Goal: Task Accomplishment & Management: Use online tool/utility

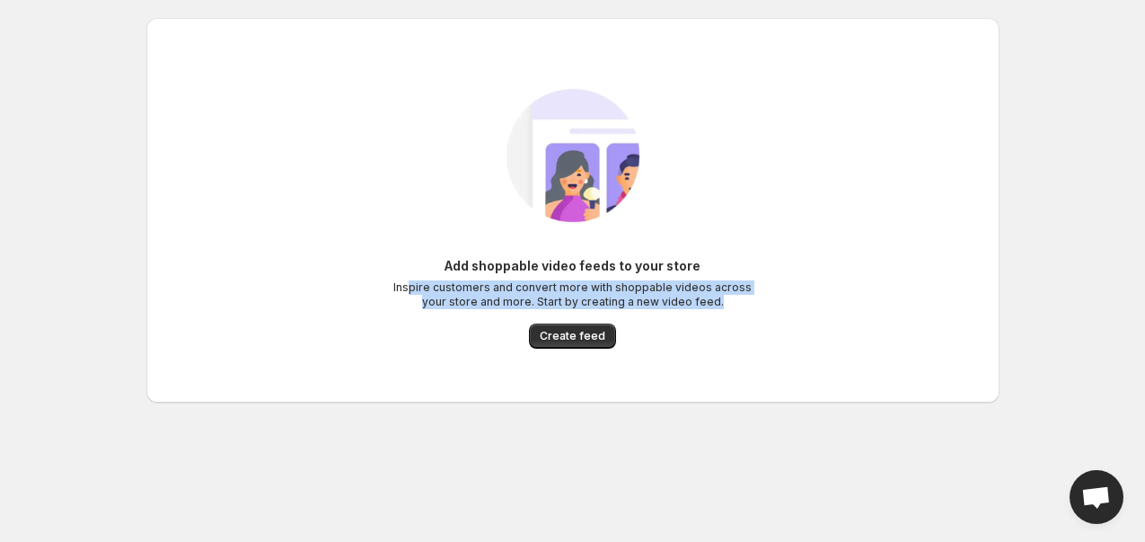
drag, startPoint x: 420, startPoint y: 257, endPoint x: 729, endPoint y: 326, distance: 316.7
click at [751, 326] on div "Add shoppable video feeds to your store Inspire customers and convert more with…" at bounding box center [572, 303] width 359 height 92
click at [723, 326] on div "Add shoppable video feeds to your store Inspire customers and convert more with…" at bounding box center [572, 303] width 359 height 92
drag, startPoint x: 723, startPoint y: 305, endPoint x: 429, endPoint y: 270, distance: 296.8
click at [429, 270] on div "Add shoppable video feeds to your store Inspire customers and convert more with…" at bounding box center [572, 283] width 359 height 52
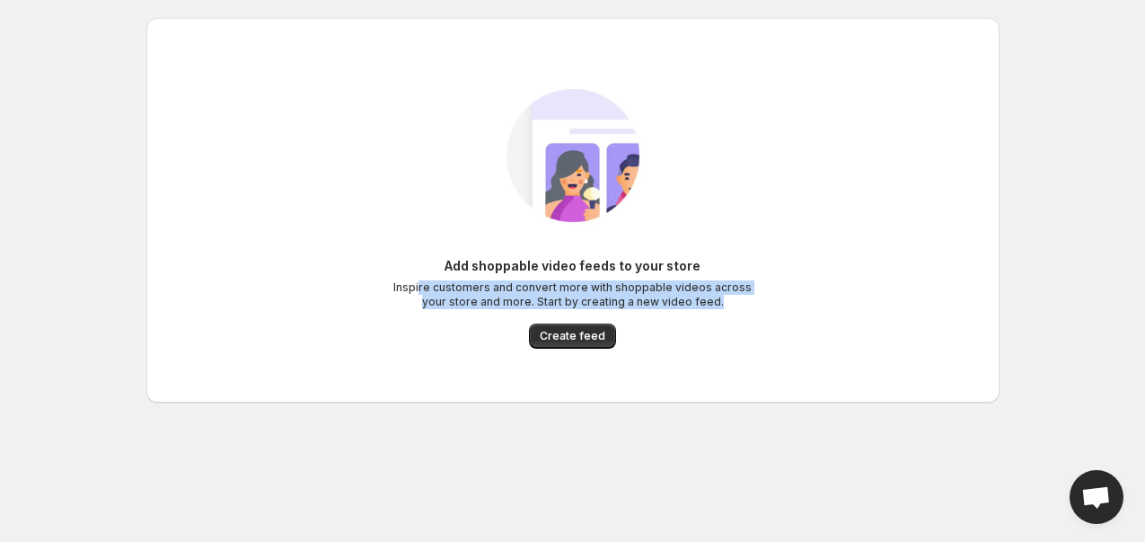
copy p "re customers and convert more with shoppable videos across your store and more.…"
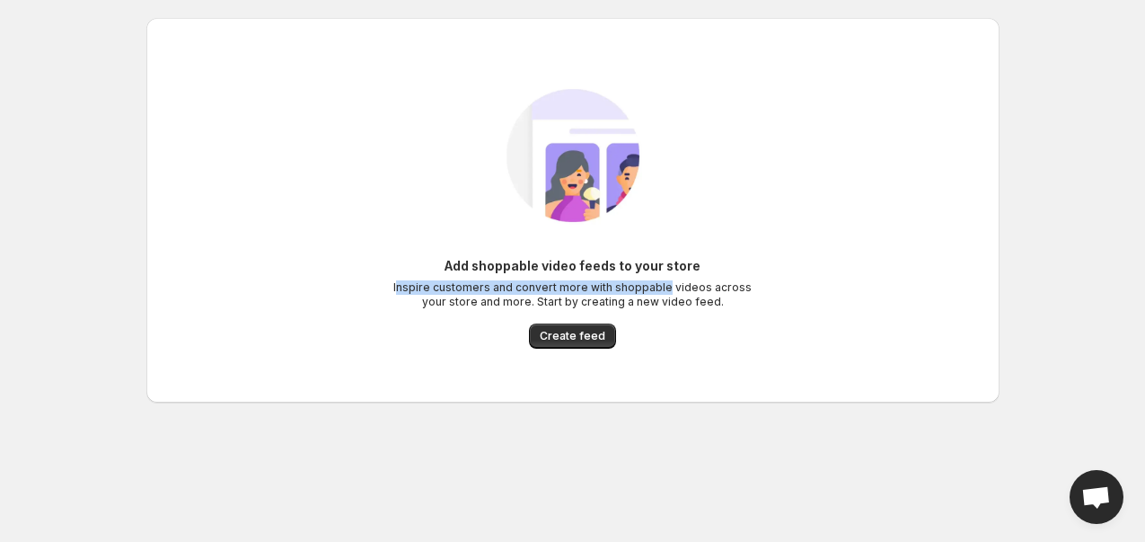
drag, startPoint x: 408, startPoint y: 278, endPoint x: 674, endPoint y: 297, distance: 266.7
click at [668, 290] on div "Add shoppable video feeds to your store Inspire customers and convert more with…" at bounding box center [572, 283] width 359 height 52
drag, startPoint x: 741, startPoint y: 317, endPoint x: 717, endPoint y: 316, distance: 24.3
click at [717, 316] on div "Add shoppable video feeds to your store Inspire customers and convert more with…" at bounding box center [572, 303] width 359 height 92
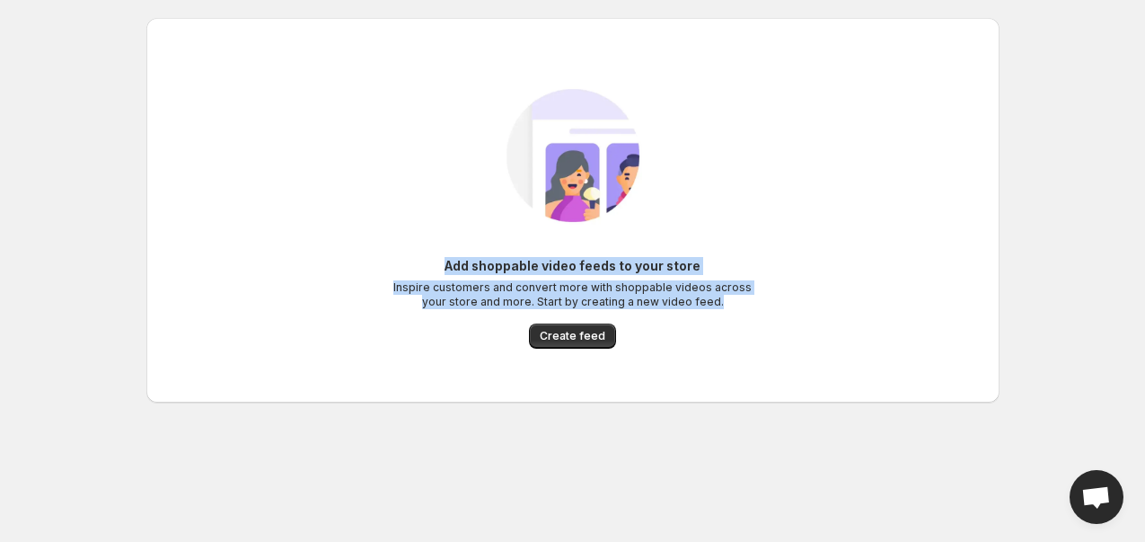
drag, startPoint x: 716, startPoint y: 309, endPoint x: 443, endPoint y: 273, distance: 275.5
click at [443, 273] on div "Add shoppable video feeds to your store Inspire customers and convert more with…" at bounding box center [572, 303] width 359 height 92
copy div "Add shoppable video feeds to your store Inspire customers and convert more with…"
click at [568, 343] on button "Create feed" at bounding box center [572, 335] width 87 height 25
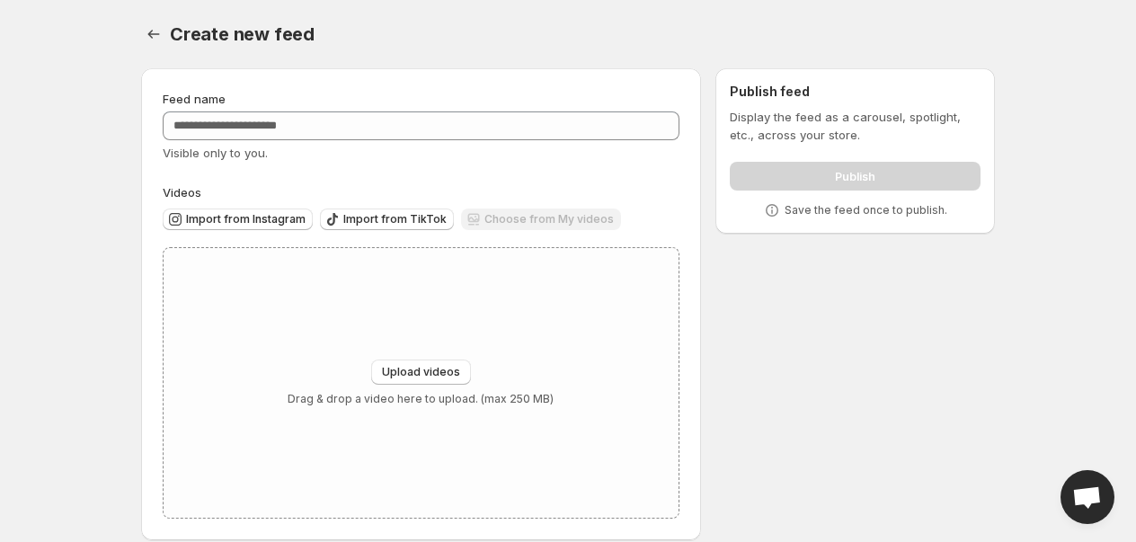
click at [384, 104] on div "Feed name" at bounding box center [421, 99] width 517 height 18
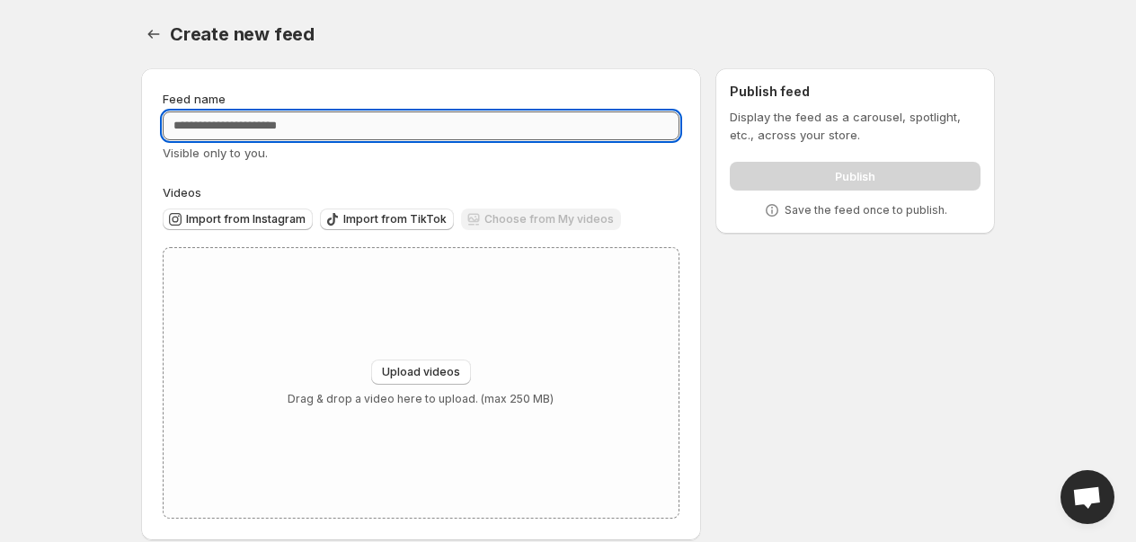
click at [402, 125] on input "Feed name" at bounding box center [421, 125] width 517 height 29
paste input "**********"
type input "**********"
drag, startPoint x: 536, startPoint y: 201, endPoint x: 549, endPoint y: 209, distance: 15.0
click at [537, 201] on div "Import from Instagram Import from TikTok Choose from My videos" at bounding box center [417, 216] width 524 height 31
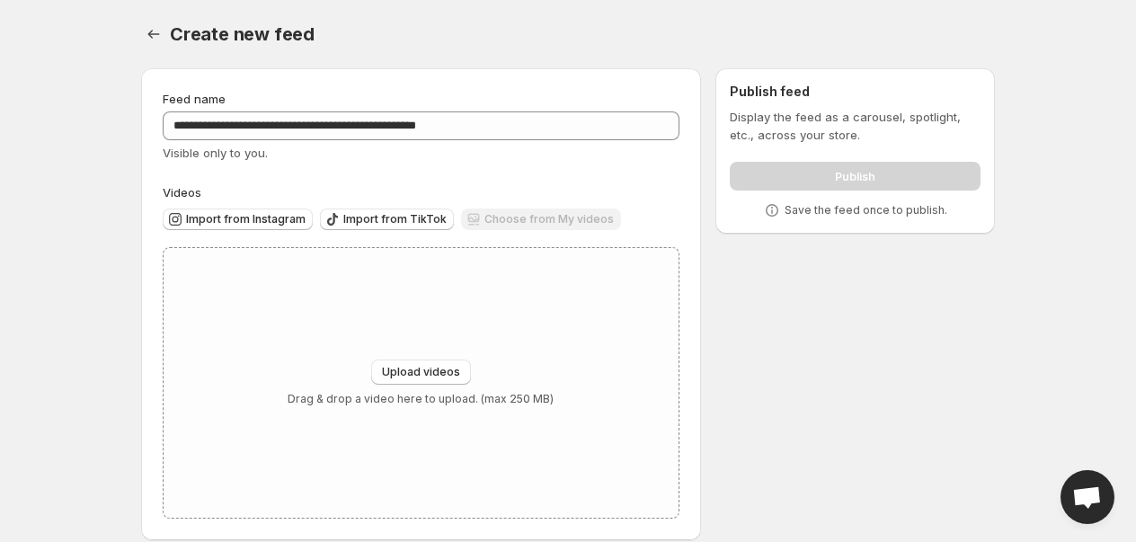
click at [551, 214] on div "Choose from My videos" at bounding box center [541, 220] width 160 height 24
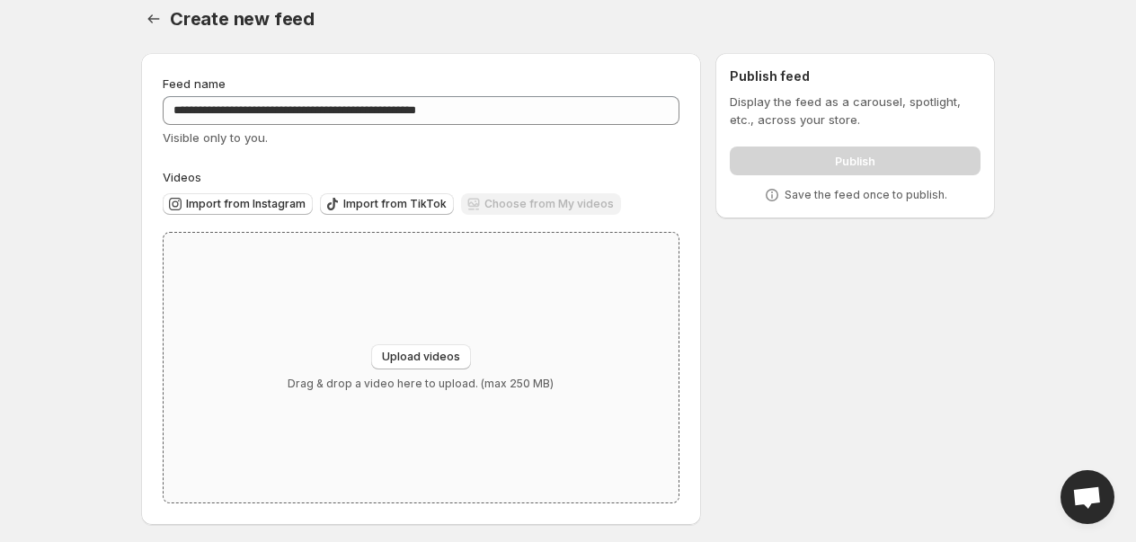
scroll to position [20, 0]
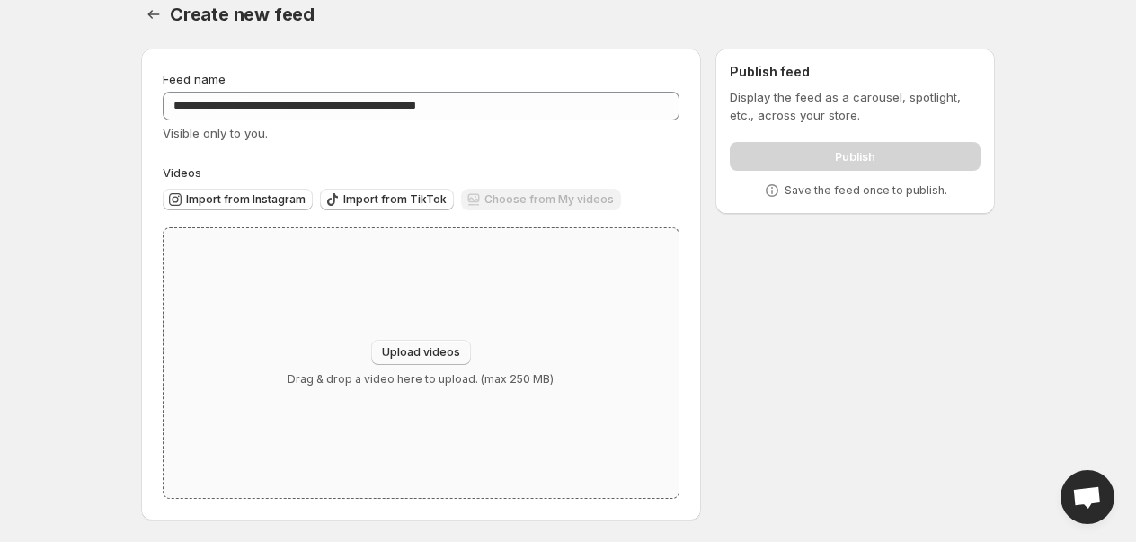
click at [411, 349] on span "Upload videos" at bounding box center [421, 352] width 78 height 14
type input "**********"
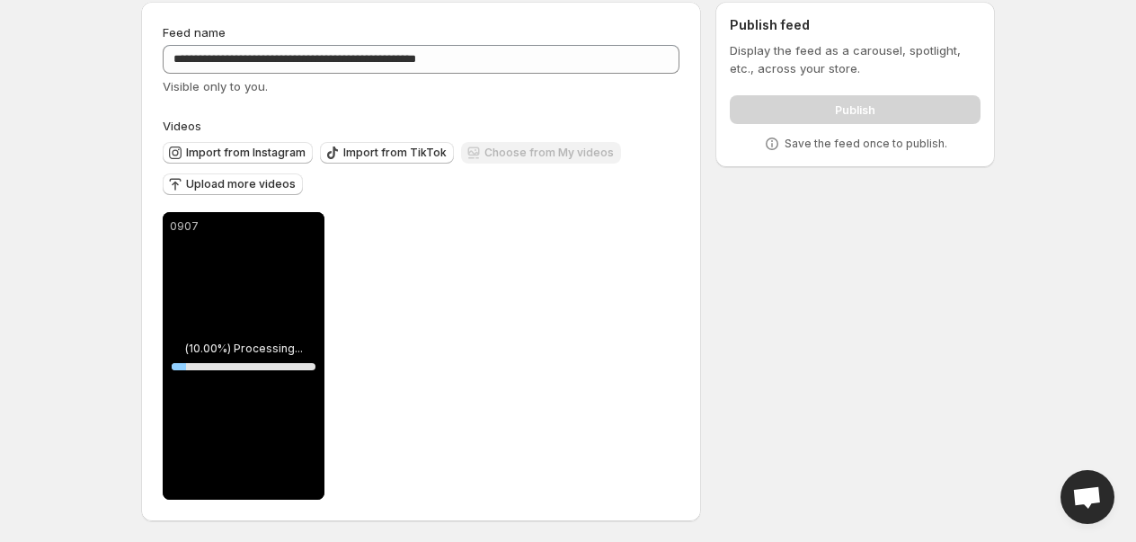
scroll to position [67, 0]
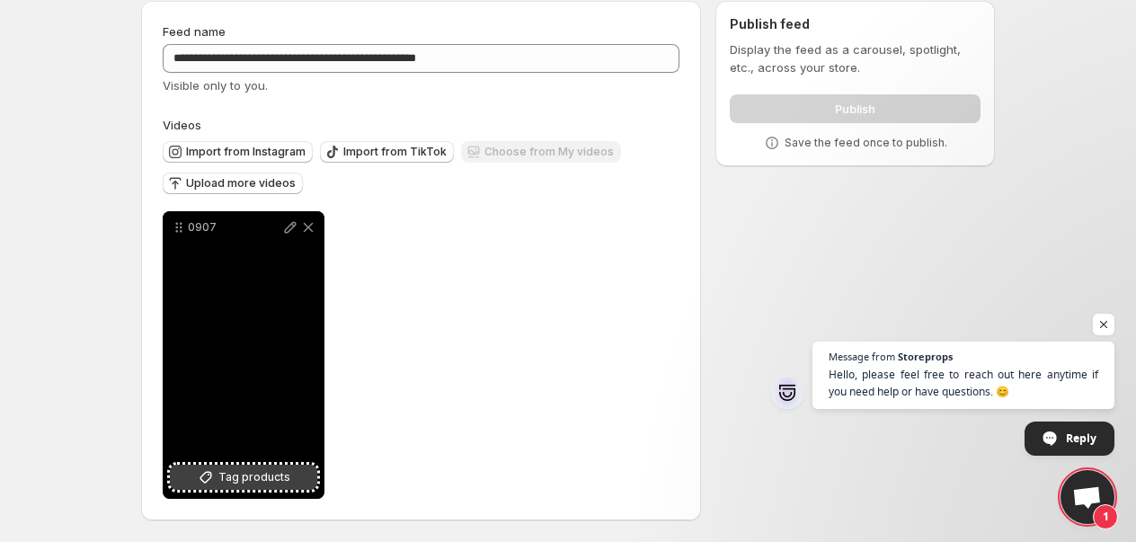
click at [279, 482] on span "Tag products" at bounding box center [254, 477] width 72 height 18
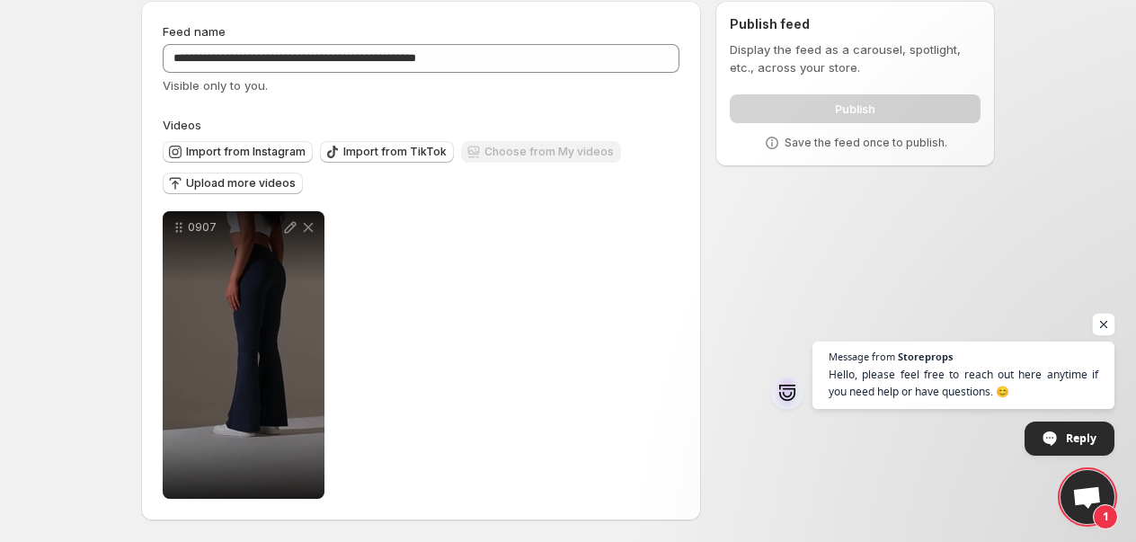
click at [1100, 323] on span "Open chat" at bounding box center [1103, 325] width 22 height 22
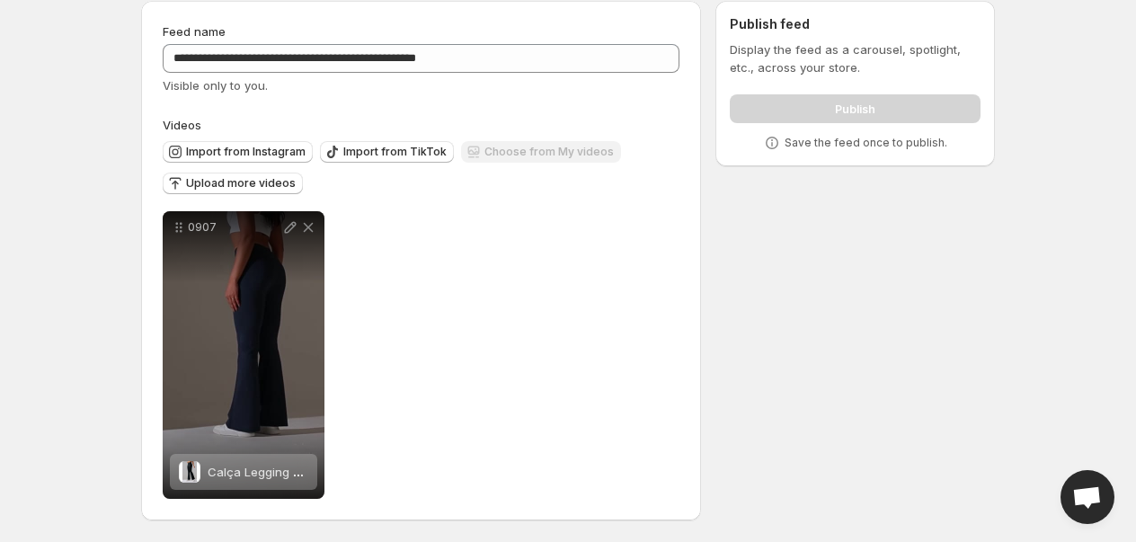
click at [489, 76] on div "Visible only to you." at bounding box center [421, 85] width 517 height 18
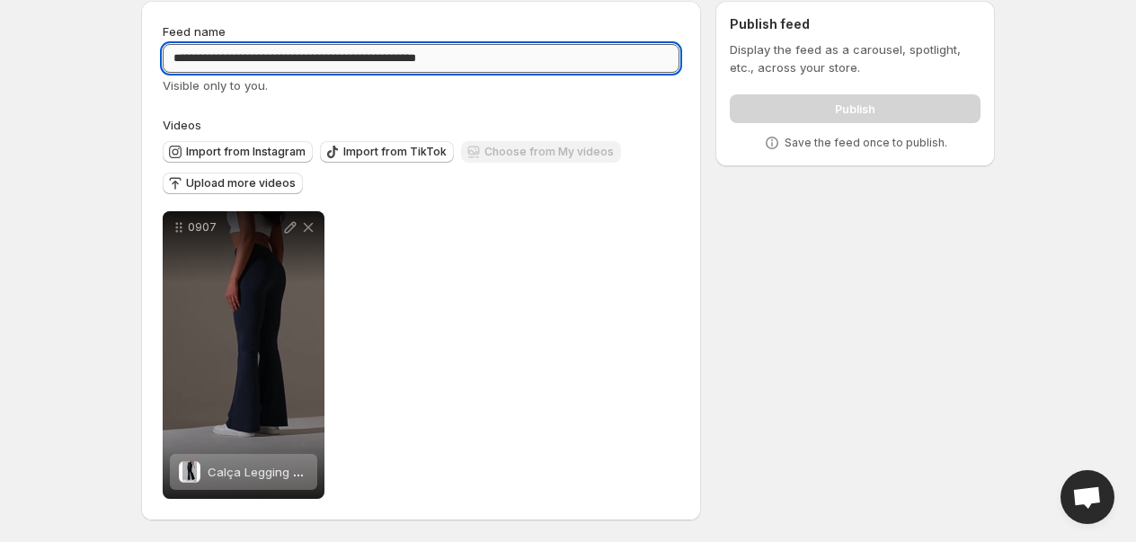
click at [523, 71] on input "**********" at bounding box center [421, 58] width 517 height 29
click at [845, 100] on div "Publish" at bounding box center [854, 105] width 251 height 36
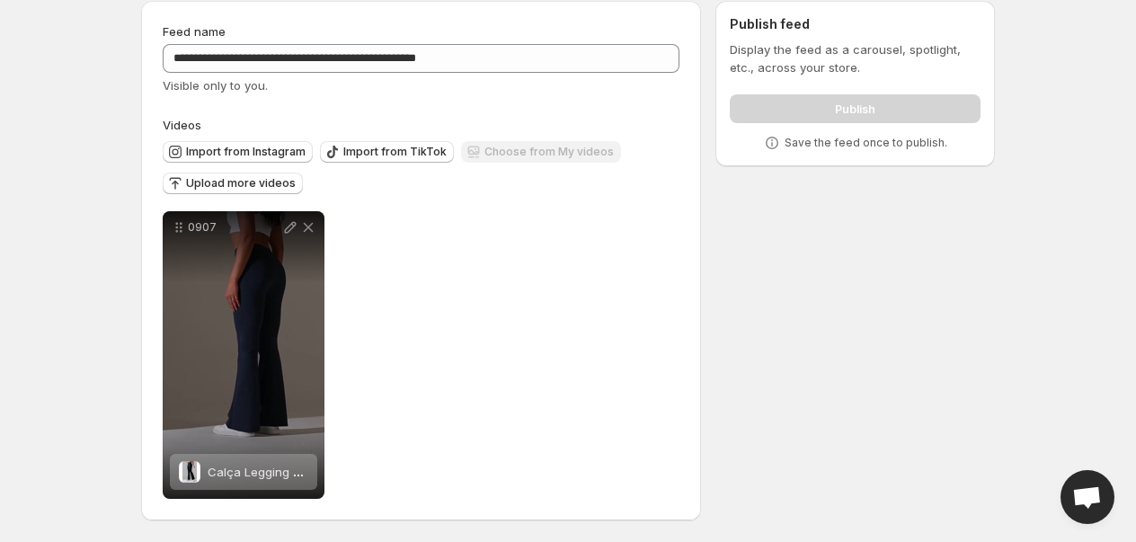
scroll to position [0, 0]
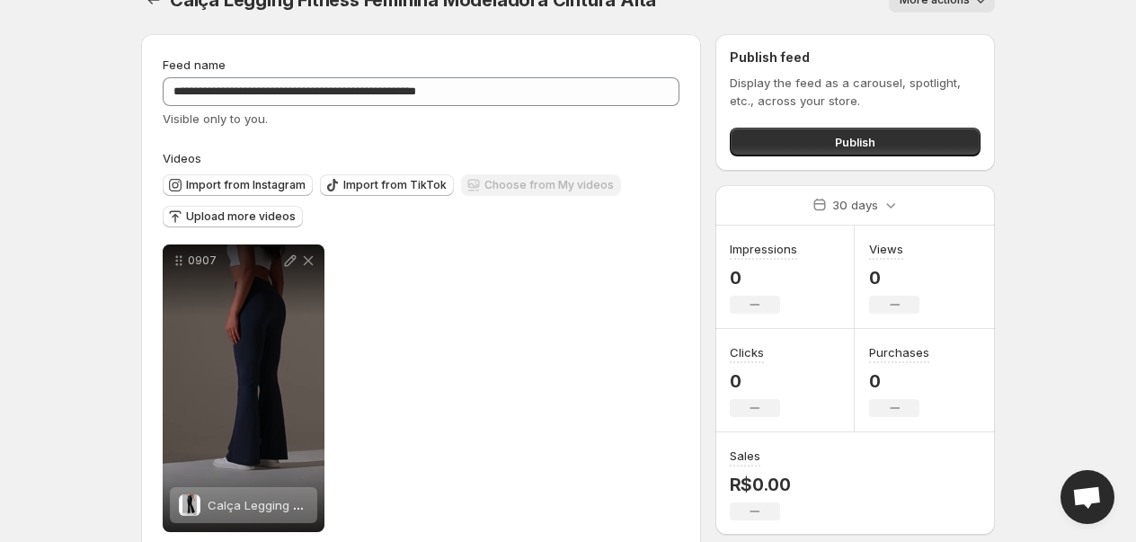
scroll to position [67, 0]
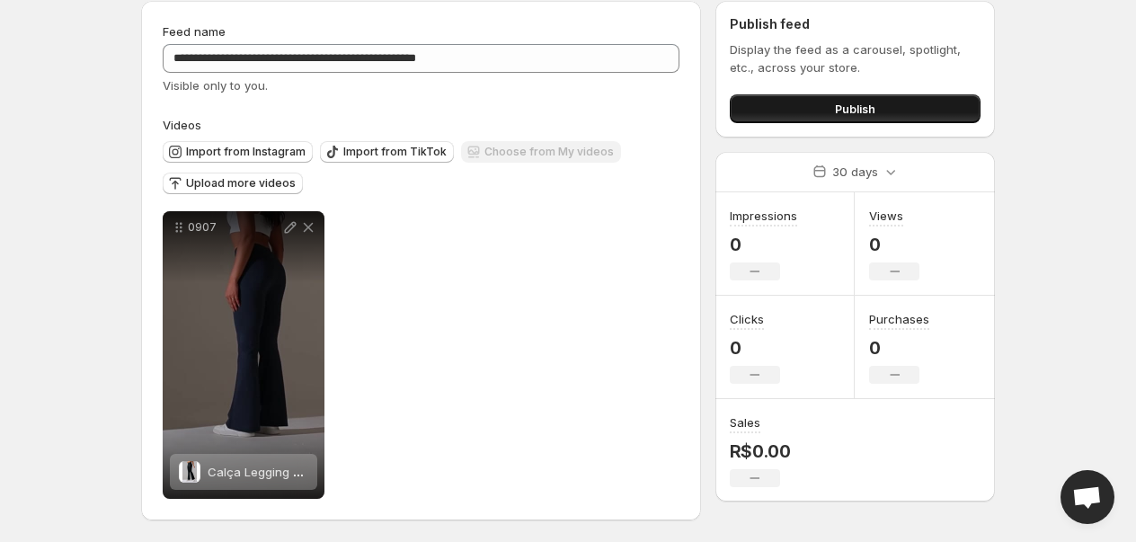
click at [830, 110] on button "Publish" at bounding box center [854, 108] width 251 height 29
click at [806, 118] on button "Publish" at bounding box center [854, 108] width 251 height 29
click at [914, 116] on button "Publish" at bounding box center [854, 108] width 251 height 29
click at [859, 102] on span "Publish" at bounding box center [855, 109] width 40 height 18
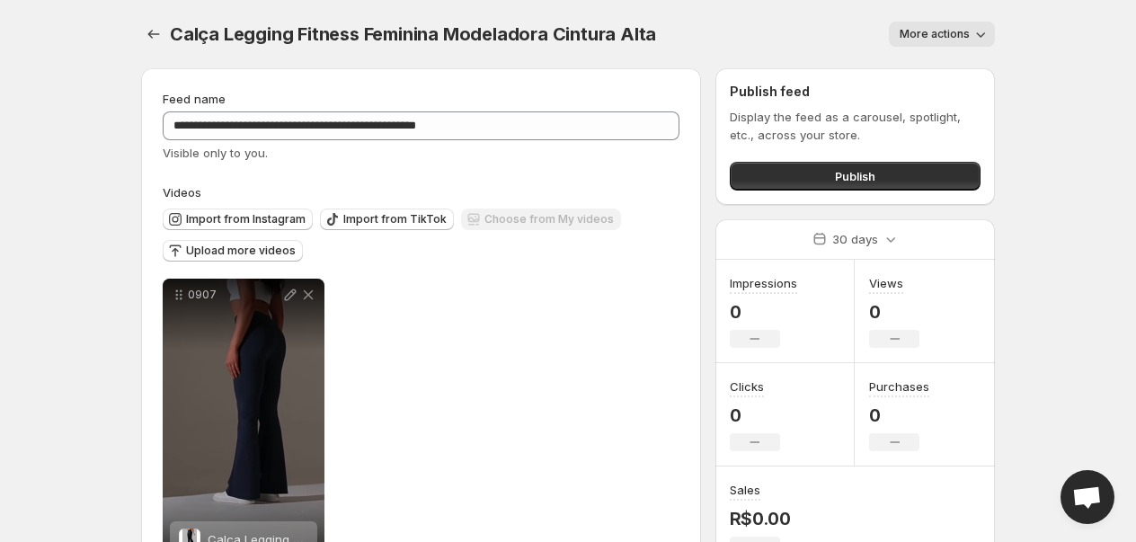
click at [160, 19] on div "Calça Legging Fitness Feminina Modeladora Cintura Alta. This page is ready Calç…" at bounding box center [567, 34] width 853 height 68
click at [156, 25] on icon "Settings" at bounding box center [154, 34] width 18 height 18
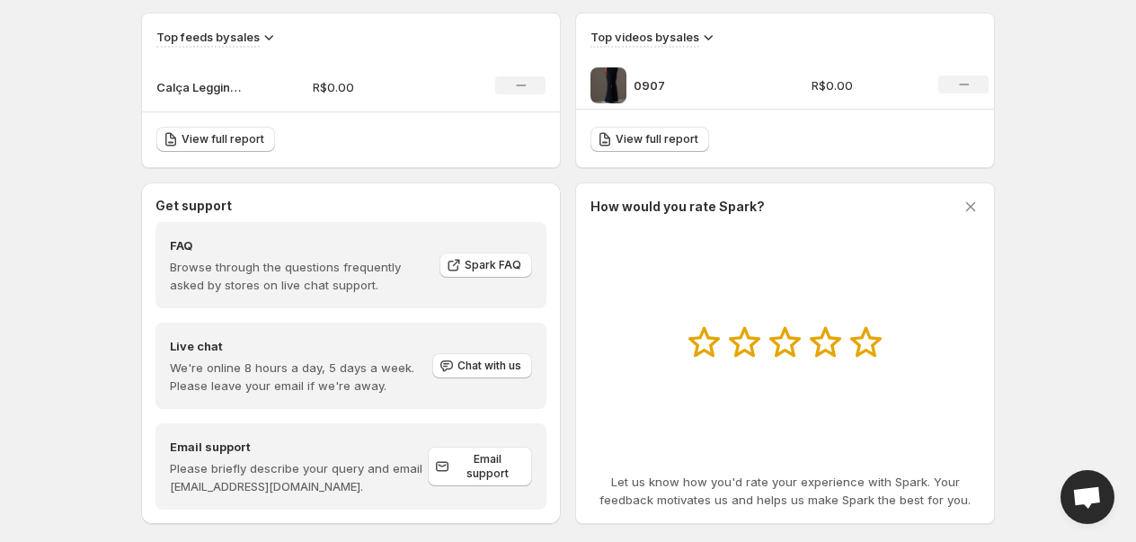
scroll to position [645, 0]
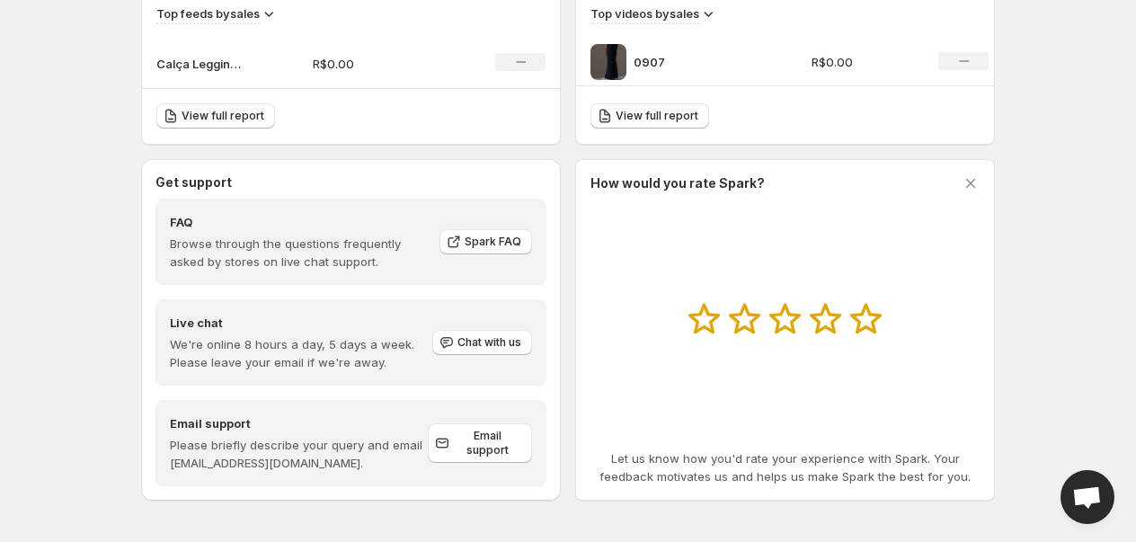
click at [641, 57] on p "0907" at bounding box center [700, 62] width 135 height 18
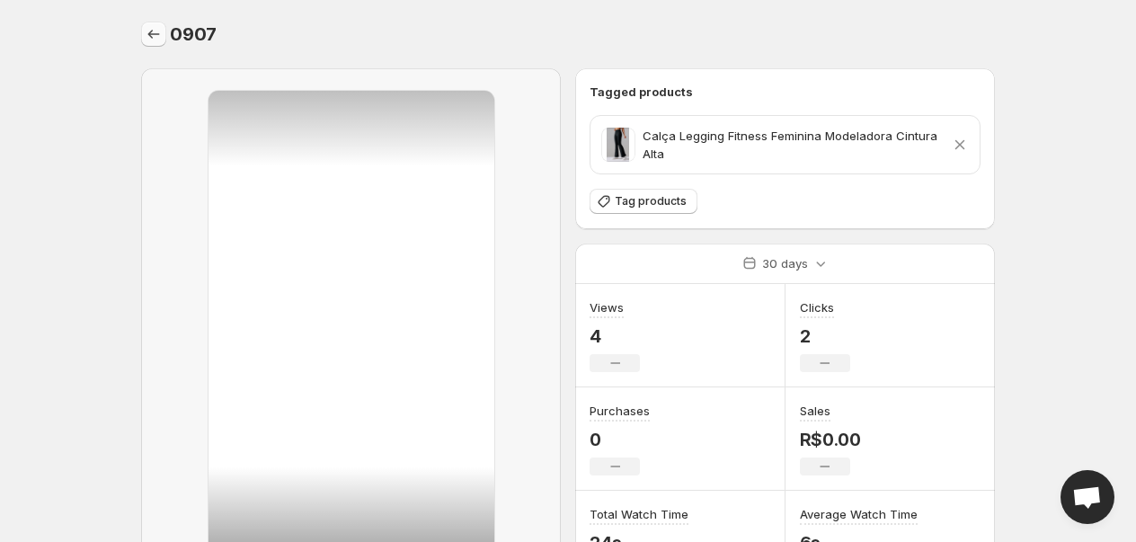
click at [160, 25] on icon "Settings" at bounding box center [154, 34] width 18 height 18
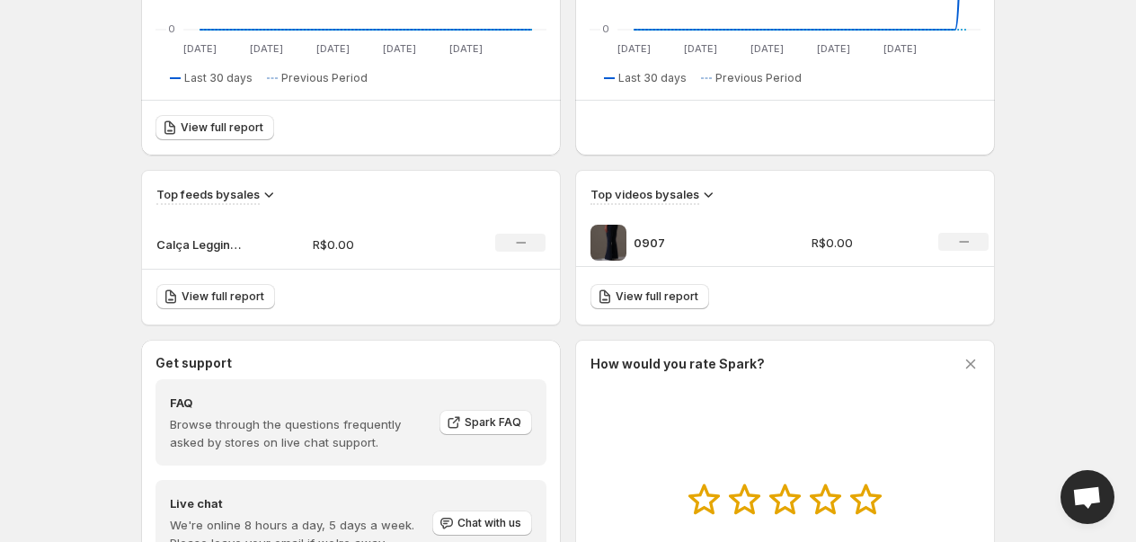
scroll to position [446, 0]
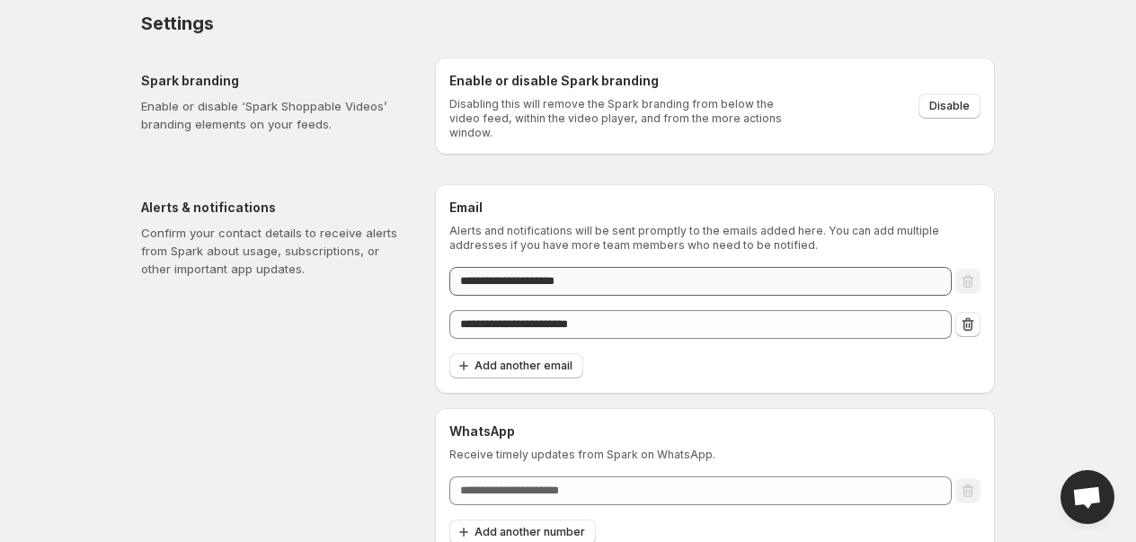
scroll to position [22, 0]
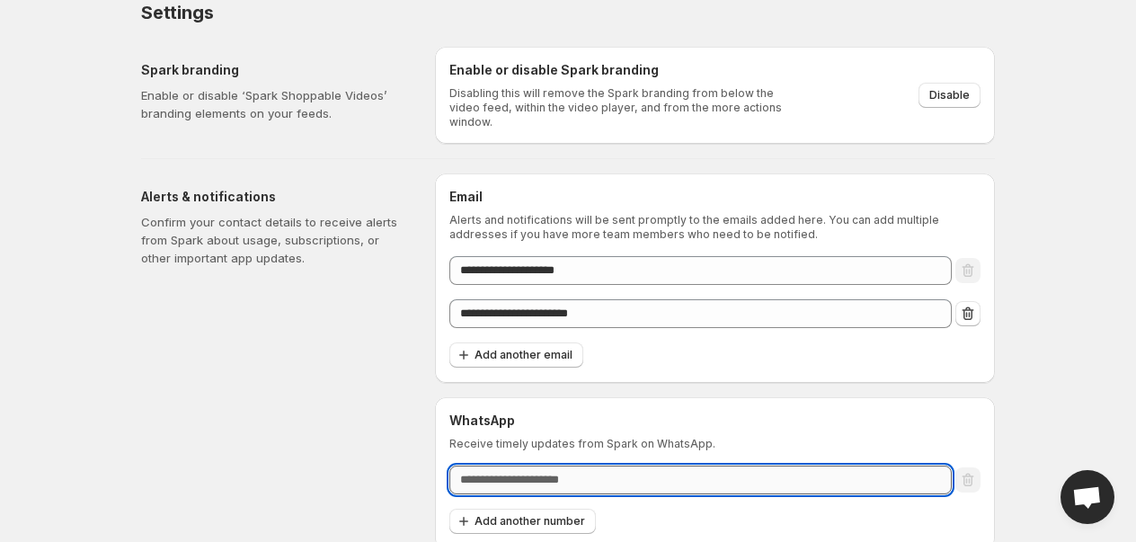
click at [573, 484] on input "text" at bounding box center [700, 479] width 502 height 29
type input "*"
type input "**********"
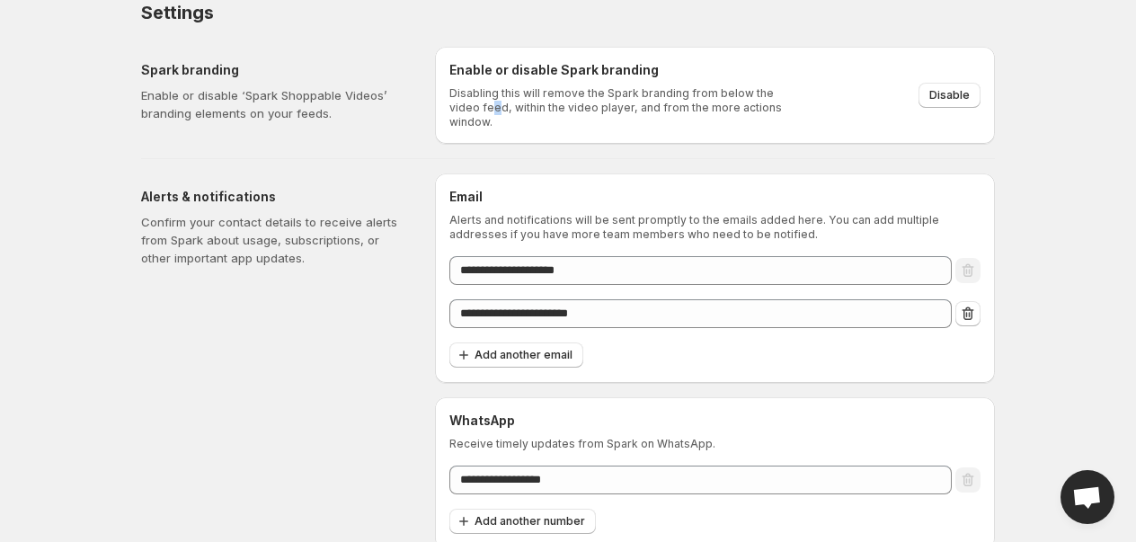
click at [459, 132] on div "Enable or disable Spark branding Disabling this will remove the Spark branding …" at bounding box center [715, 95] width 560 height 97
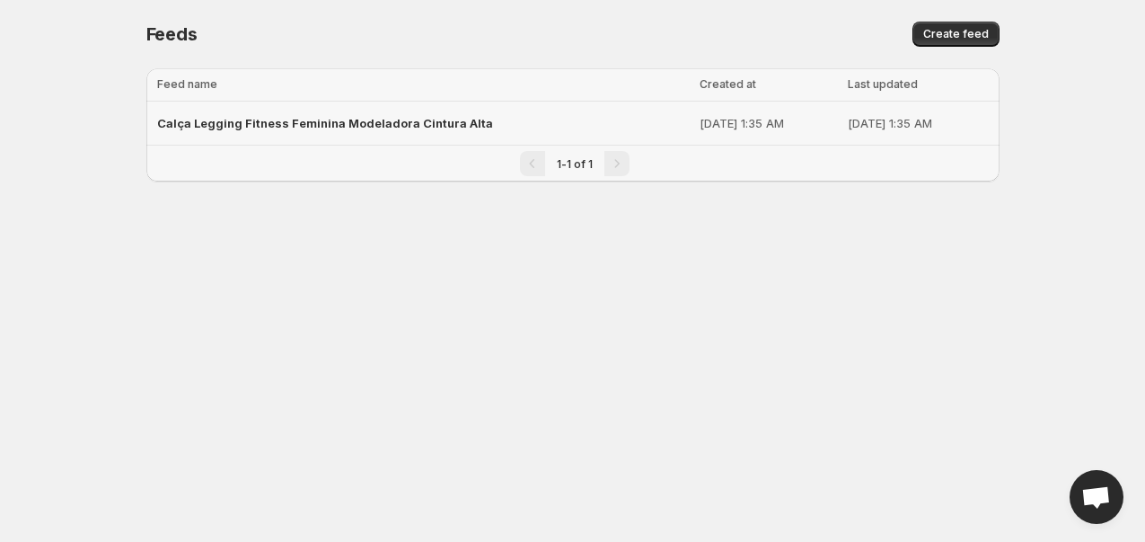
click at [378, 110] on div "Calça Legging Fitness Feminina Modeladora Cintura Alta" at bounding box center [423, 123] width 532 height 32
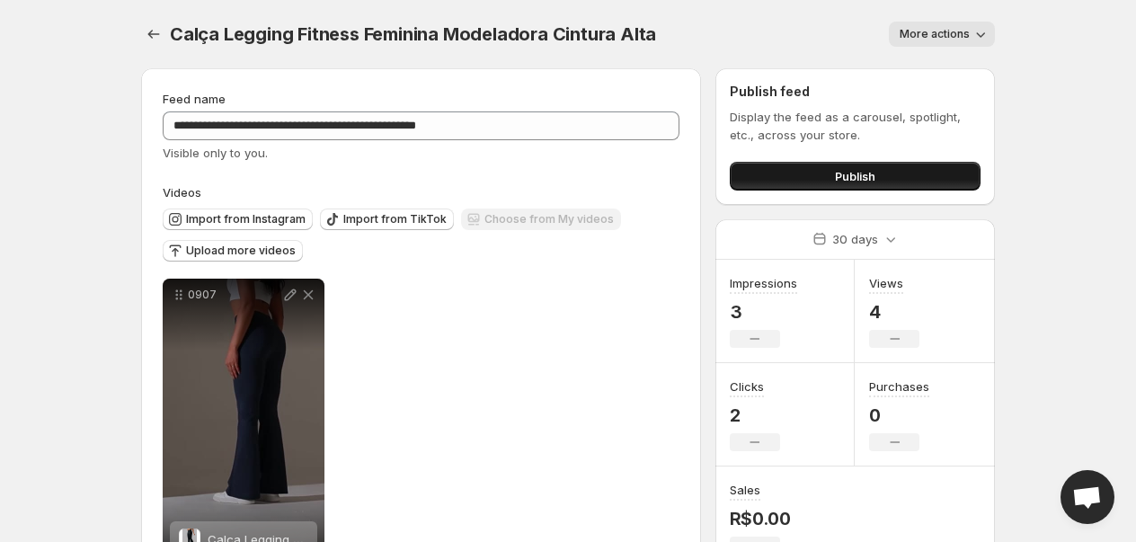
click at [820, 164] on button "Publish" at bounding box center [854, 176] width 251 height 29
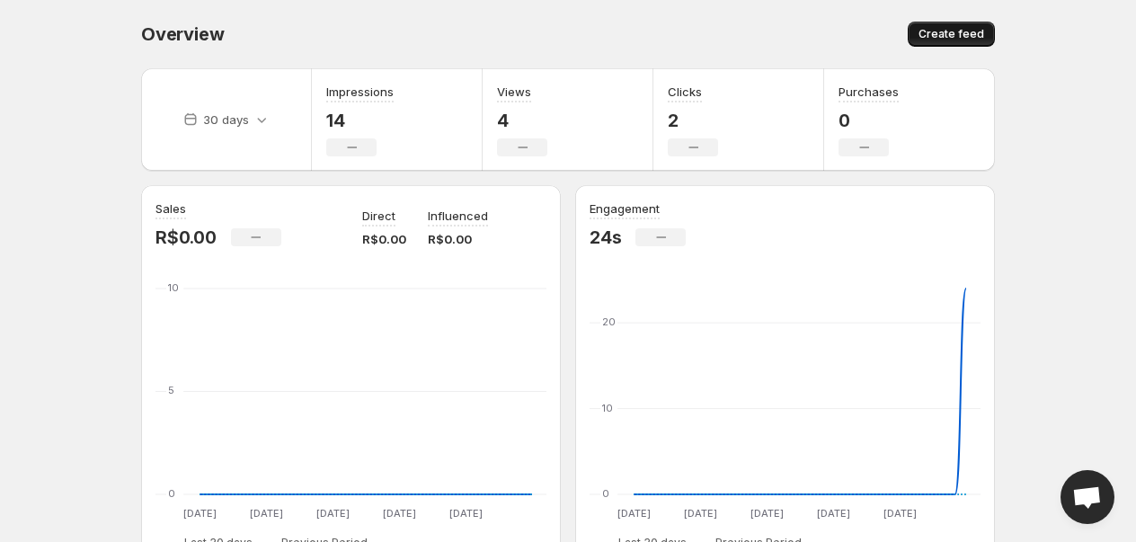
click at [935, 22] on button "Create feed" at bounding box center [950, 34] width 87 height 25
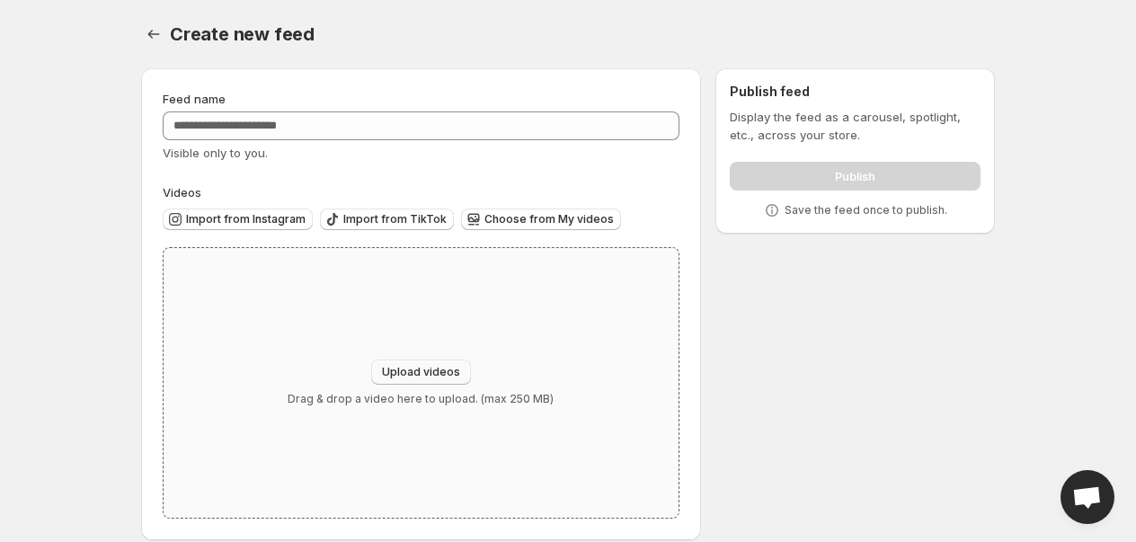
click at [450, 379] on button "Upload videos" at bounding box center [421, 371] width 100 height 25
type input "**********"
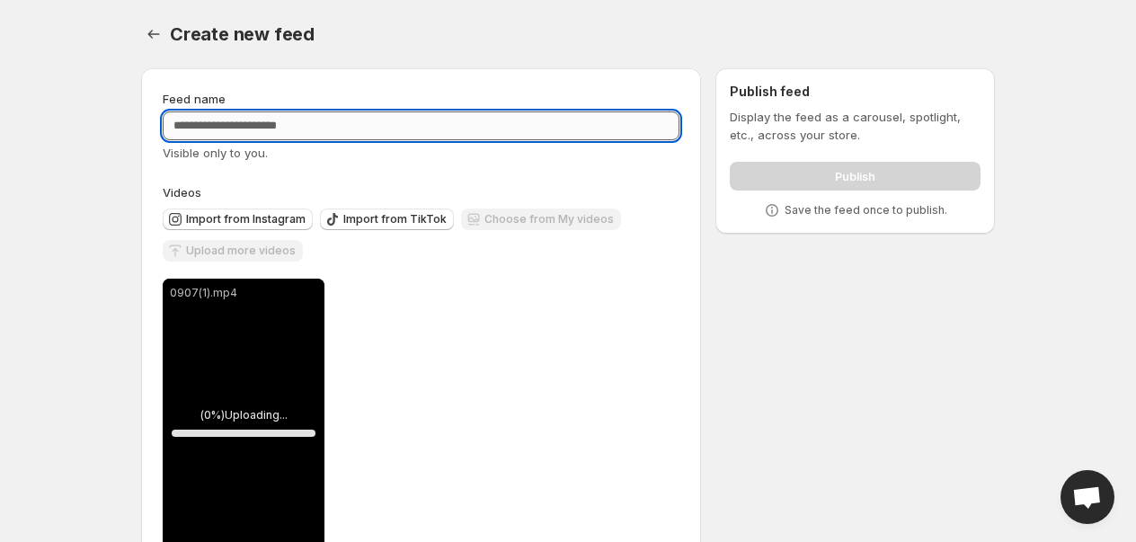
paste input "**********"
click at [263, 127] on input "Feed name" at bounding box center [421, 125] width 517 height 29
type input "**********"
click at [719, 259] on div "**********" at bounding box center [561, 331] width 868 height 555
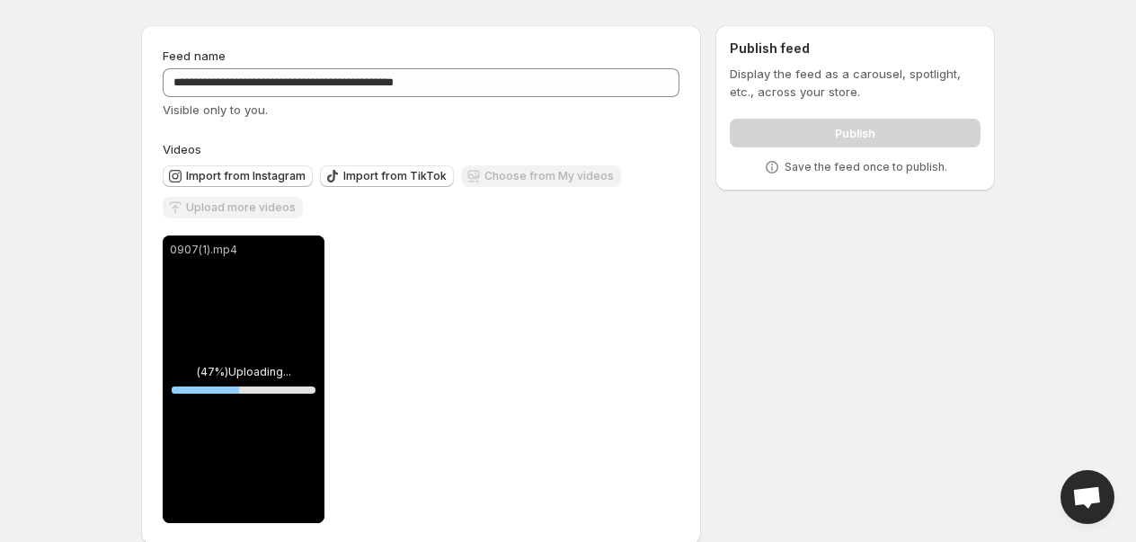
scroll to position [67, 0]
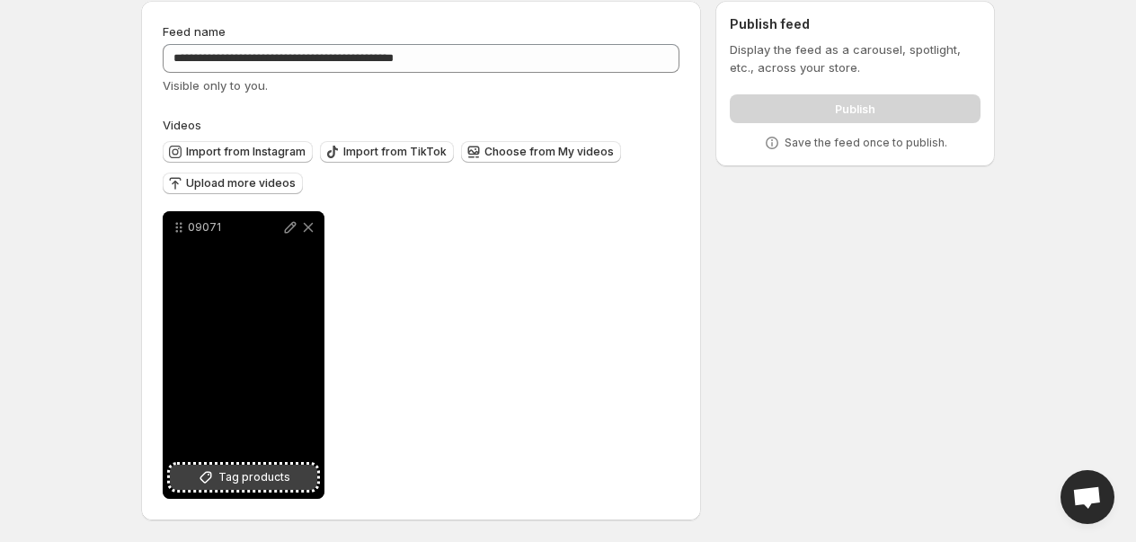
click at [281, 468] on span "Tag products" at bounding box center [254, 477] width 72 height 18
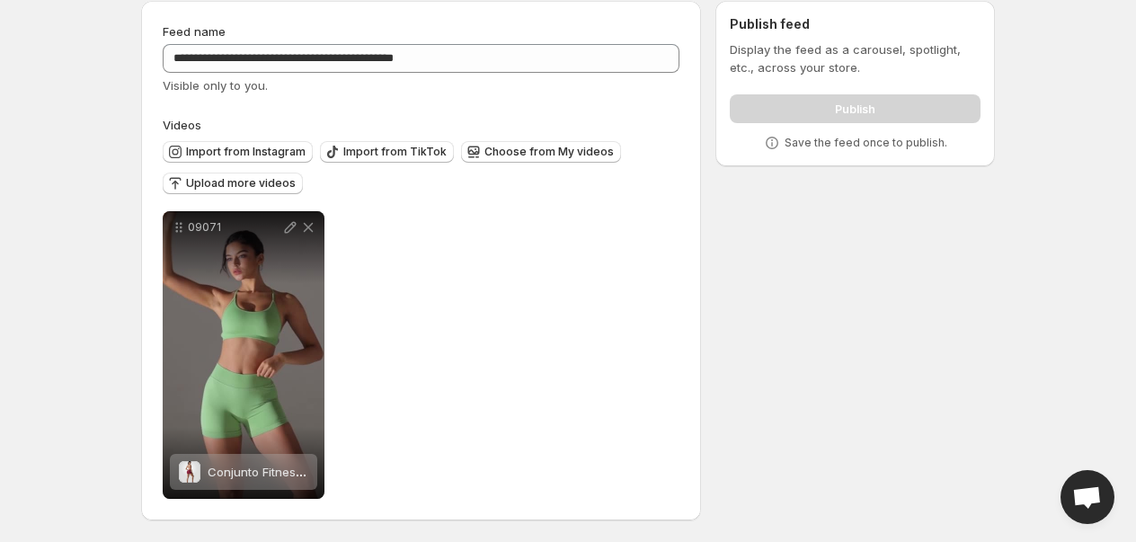
scroll to position [0, 0]
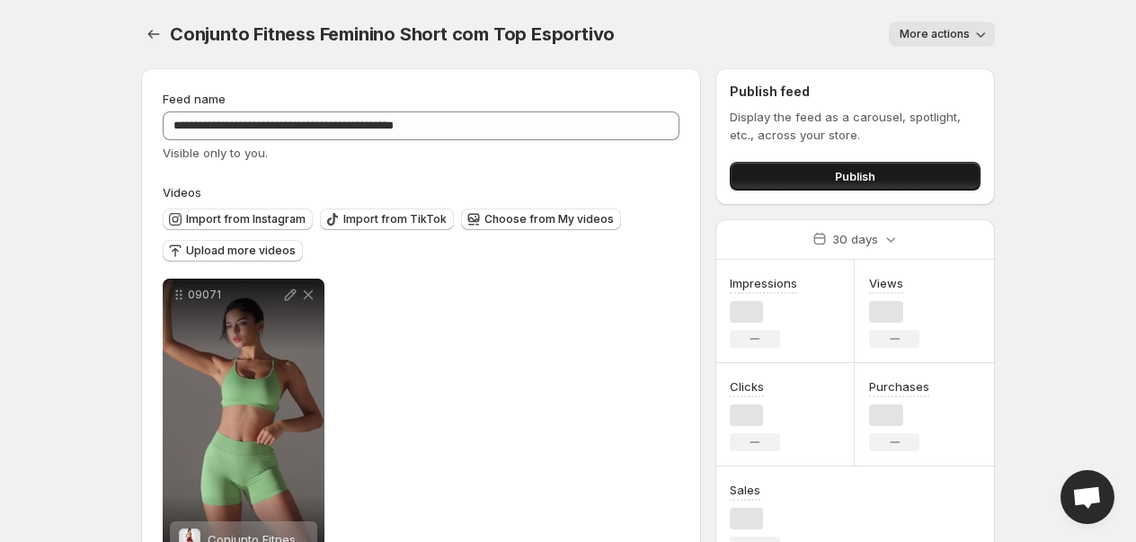
click at [878, 185] on div "Publish feed Display the feed as a carousel, spotlight, etc., across your store…" at bounding box center [854, 136] width 279 height 137
click at [878, 185] on button "Publish" at bounding box center [854, 176] width 251 height 29
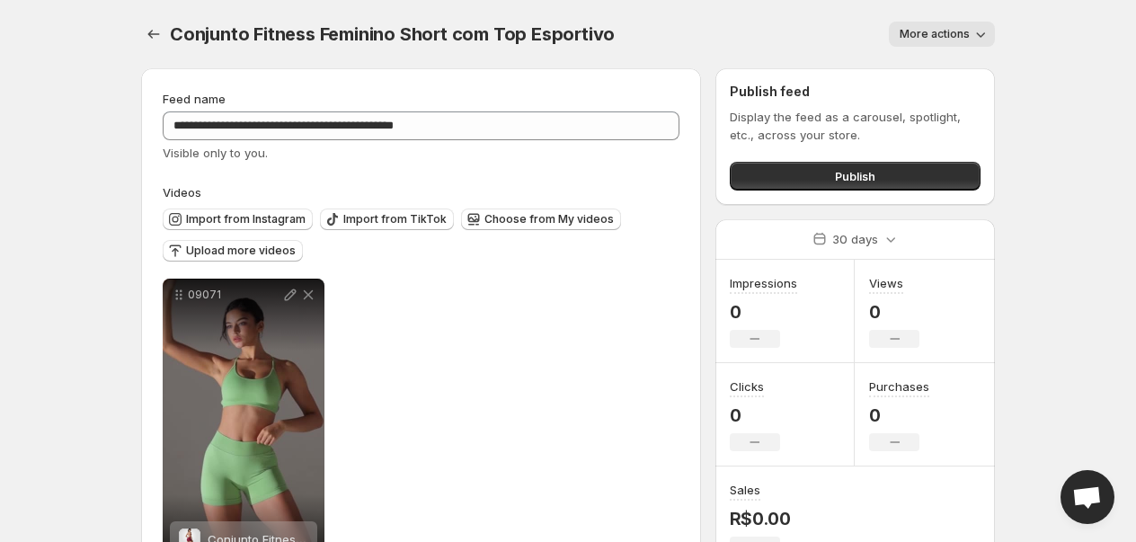
click at [950, 43] on button "More actions" at bounding box center [941, 34] width 106 height 25
click at [954, 34] on span "More actions" at bounding box center [934, 34] width 70 height 14
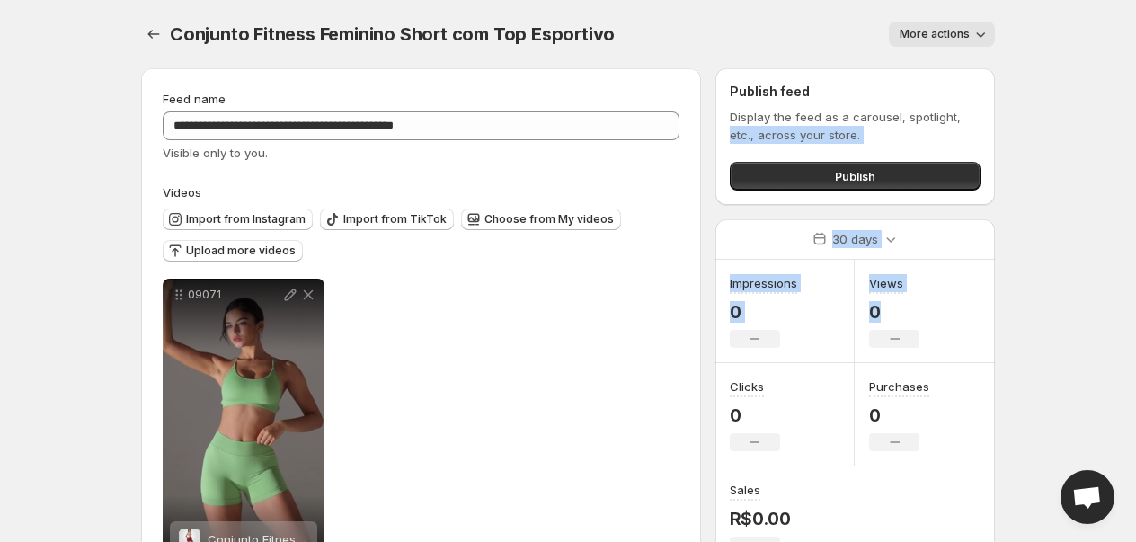
drag, startPoint x: 1141, startPoint y: 136, endPoint x: 1136, endPoint y: 307, distance: 171.6
click at [1135, 307] on html "**********" at bounding box center [568, 271] width 1136 height 542
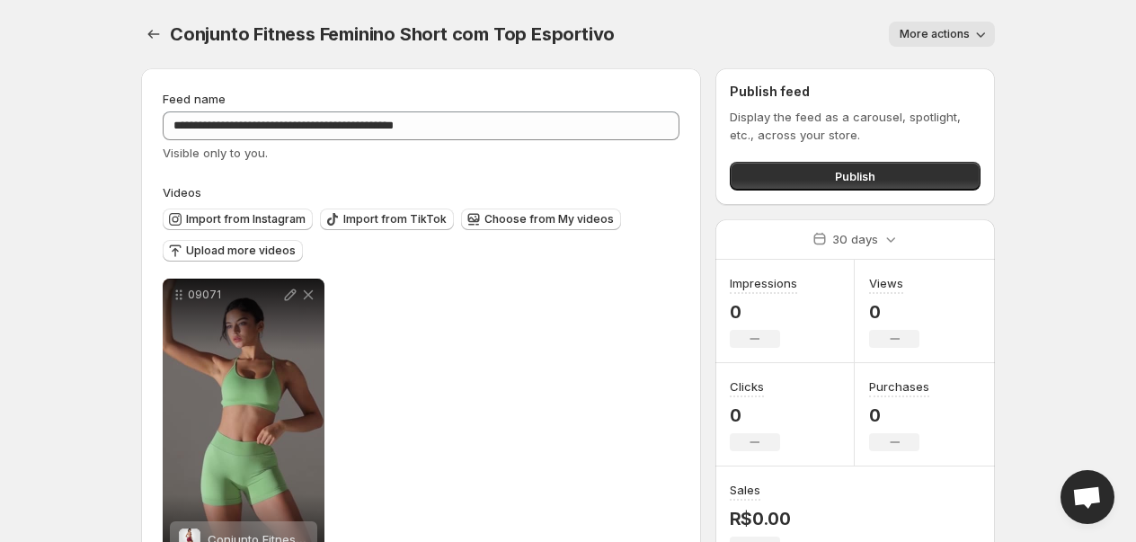
click at [178, 49] on div "Conjunto Fitness Feminino Short com Top Esportivo. This page is ready Conjunto …" at bounding box center [567, 34] width 853 height 68
click at [164, 41] on button "Settings" at bounding box center [153, 34] width 25 height 25
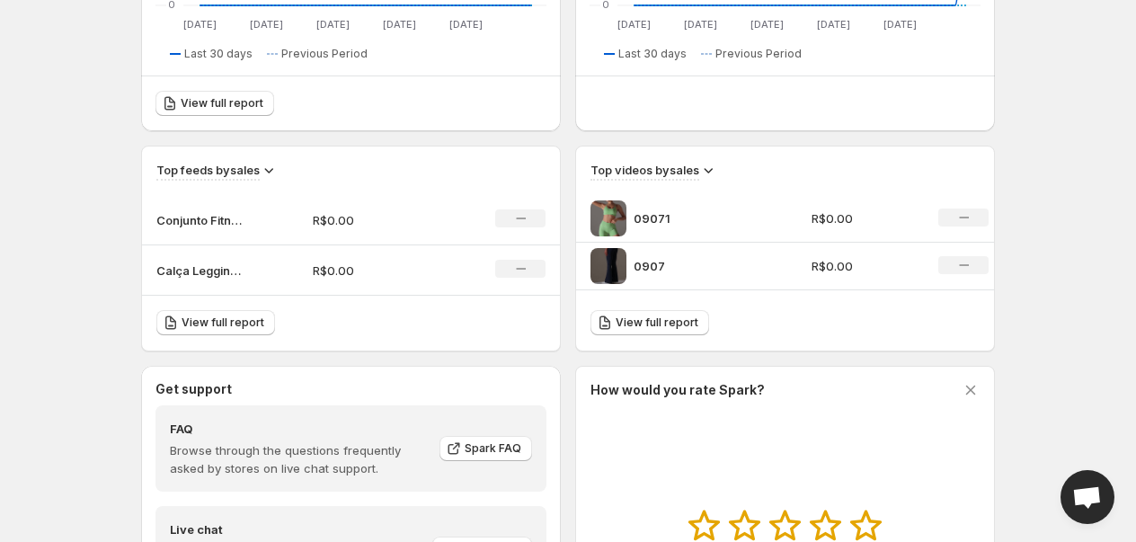
scroll to position [598, 0]
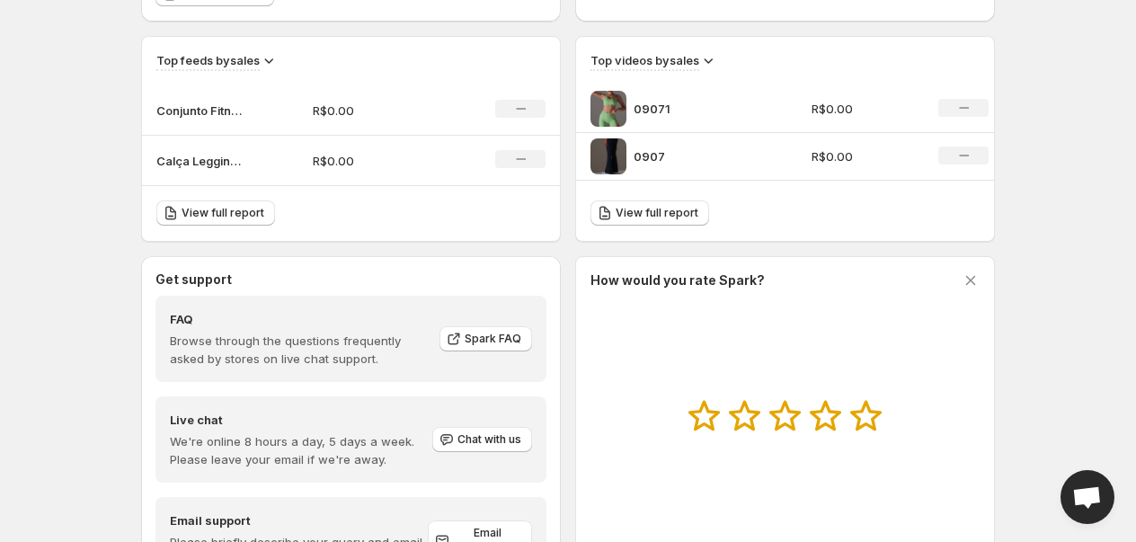
click at [633, 120] on div "09071" at bounding box center [695, 109] width 210 height 36
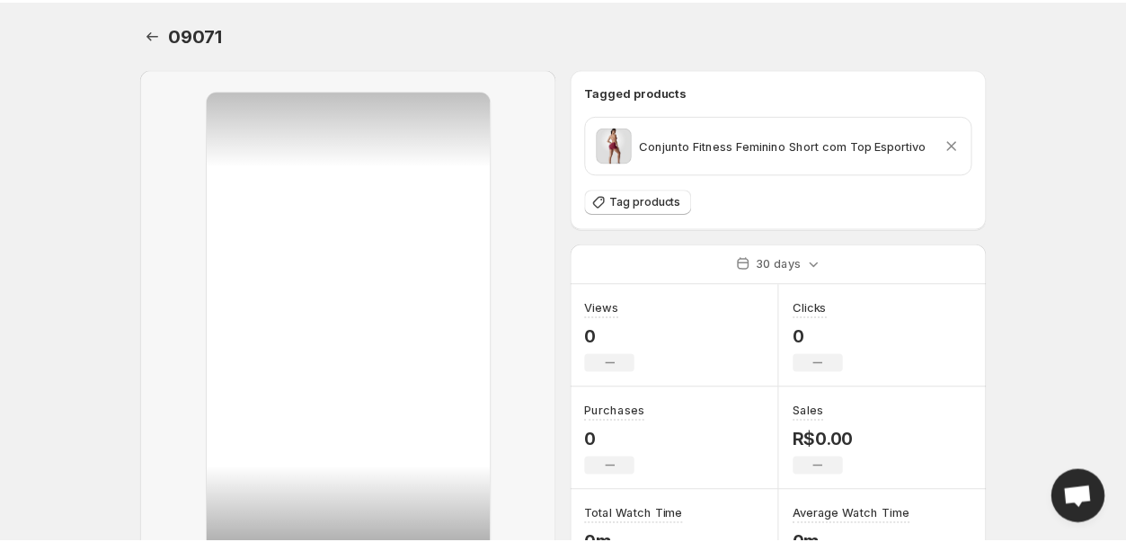
scroll to position [183, 0]
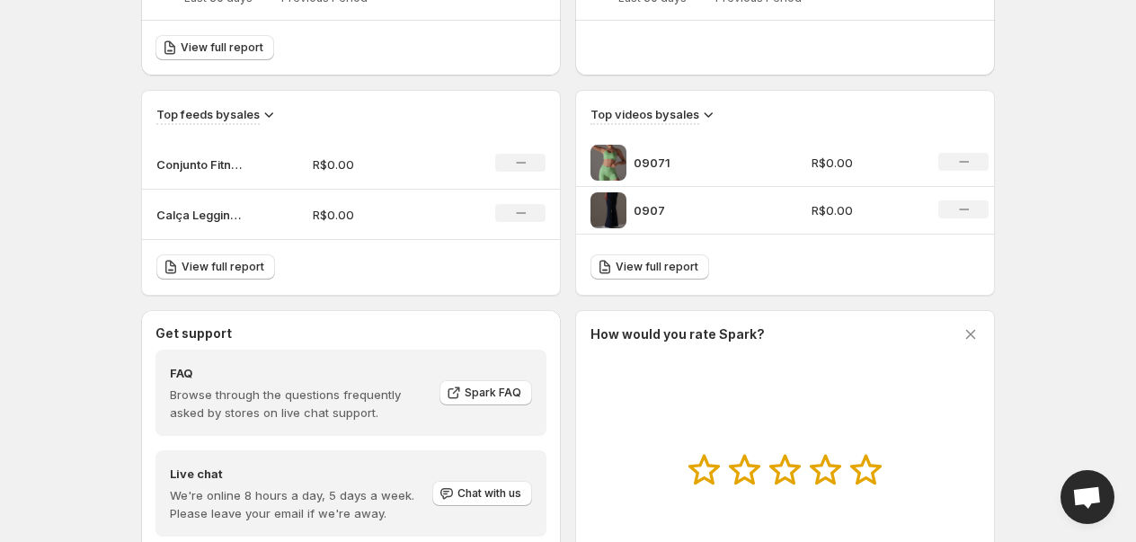
scroll to position [497, 0]
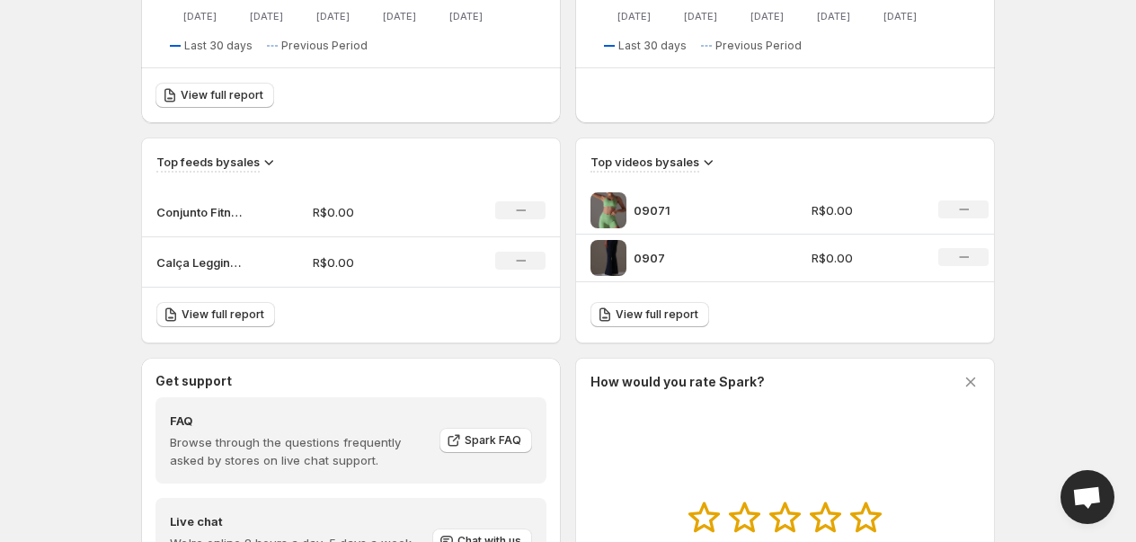
click at [623, 252] on img at bounding box center [608, 258] width 36 height 36
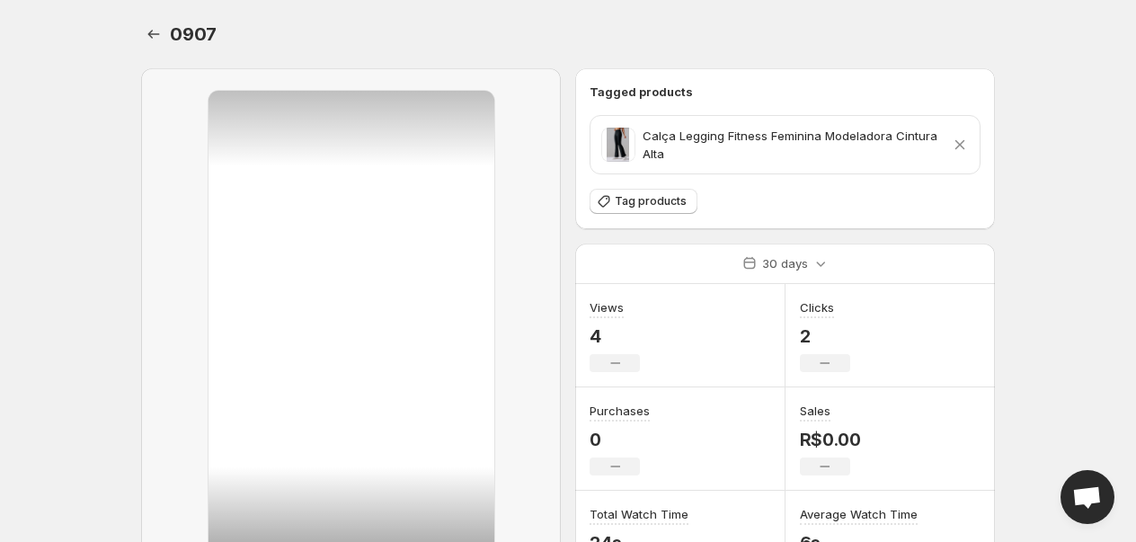
click at [133, 31] on div "0907. This page is ready 0907 Rename Tagged products Calça Legging Fitness Femi…" at bounding box center [567, 363] width 897 height 726
click at [146, 31] on icon "Settings" at bounding box center [154, 34] width 18 height 18
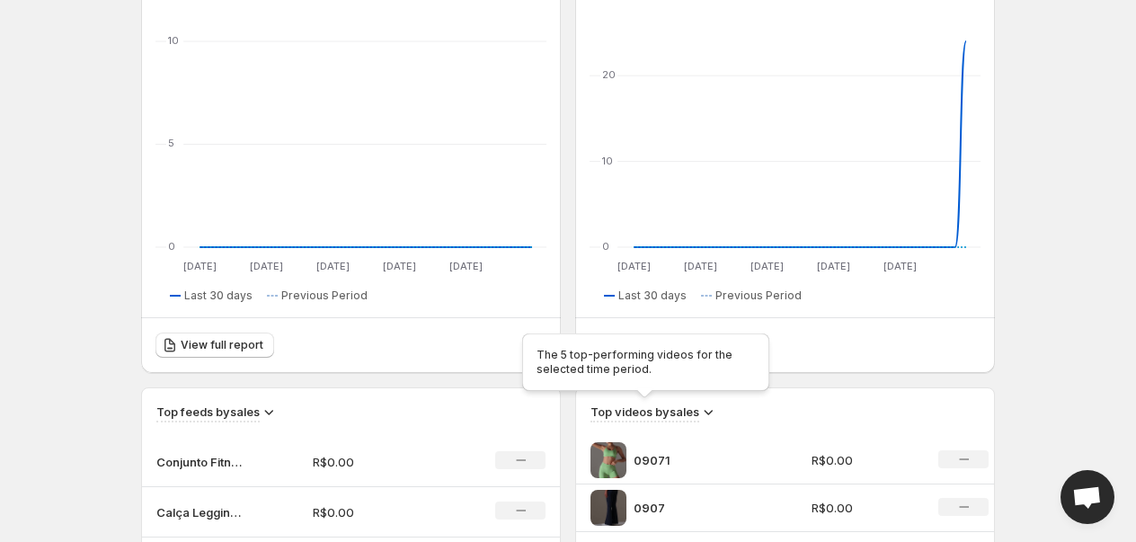
scroll to position [199, 0]
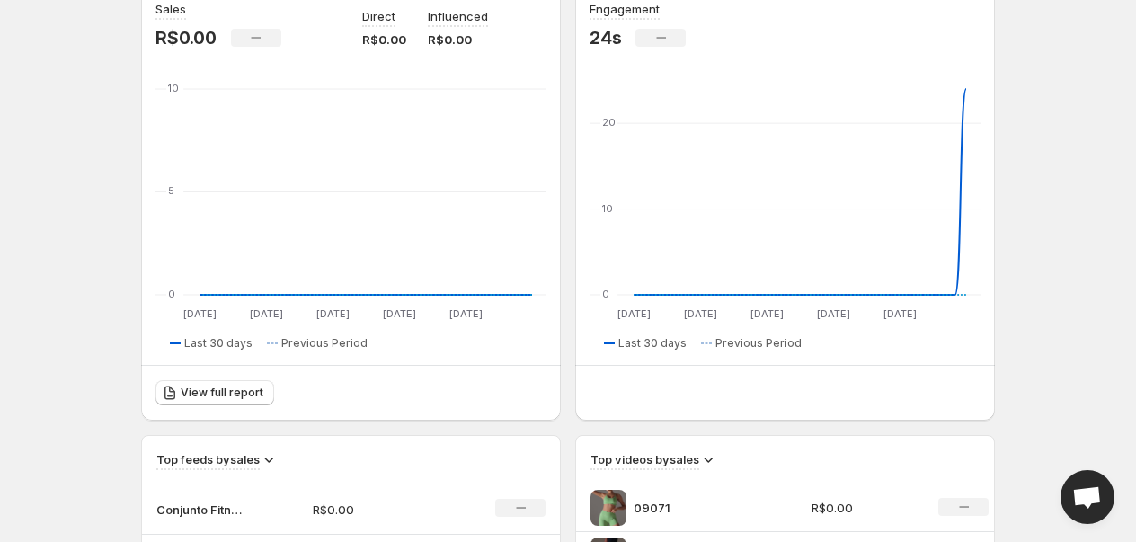
click at [626, 493] on div "09071" at bounding box center [695, 508] width 210 height 36
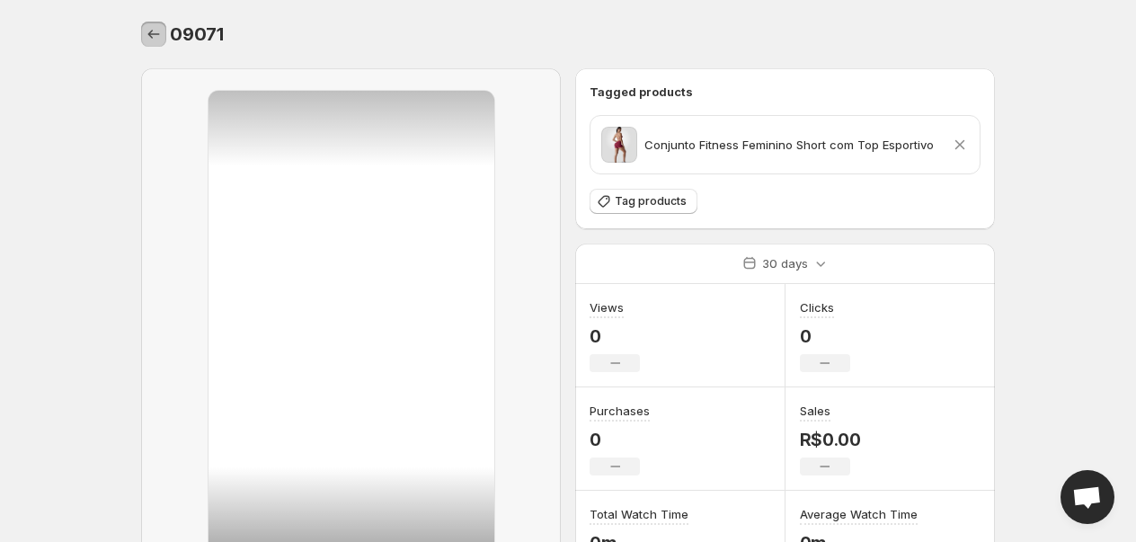
click at [156, 37] on icon "Settings" at bounding box center [154, 34] width 18 height 18
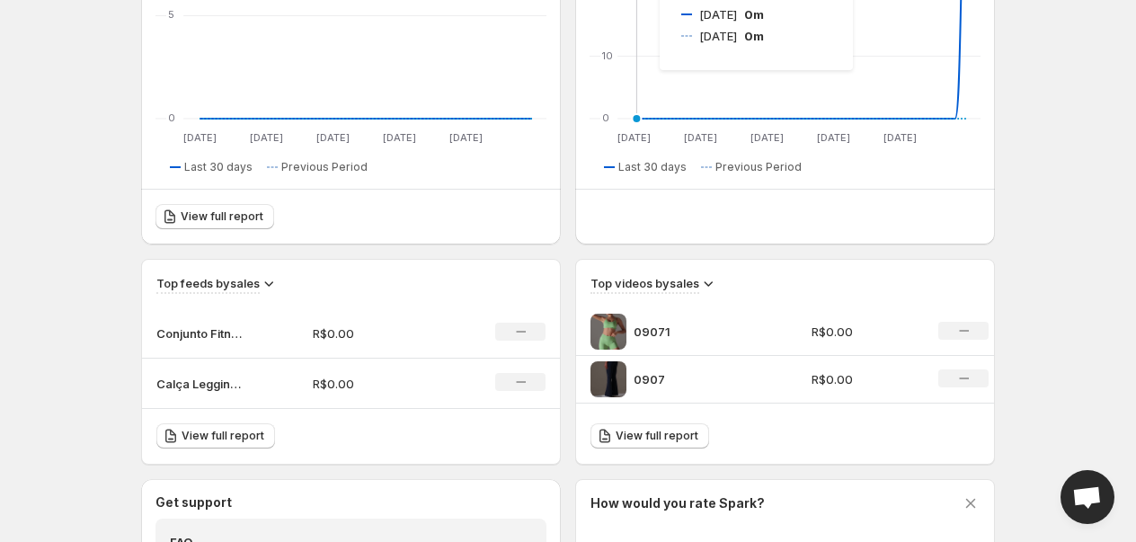
scroll to position [696, 0]
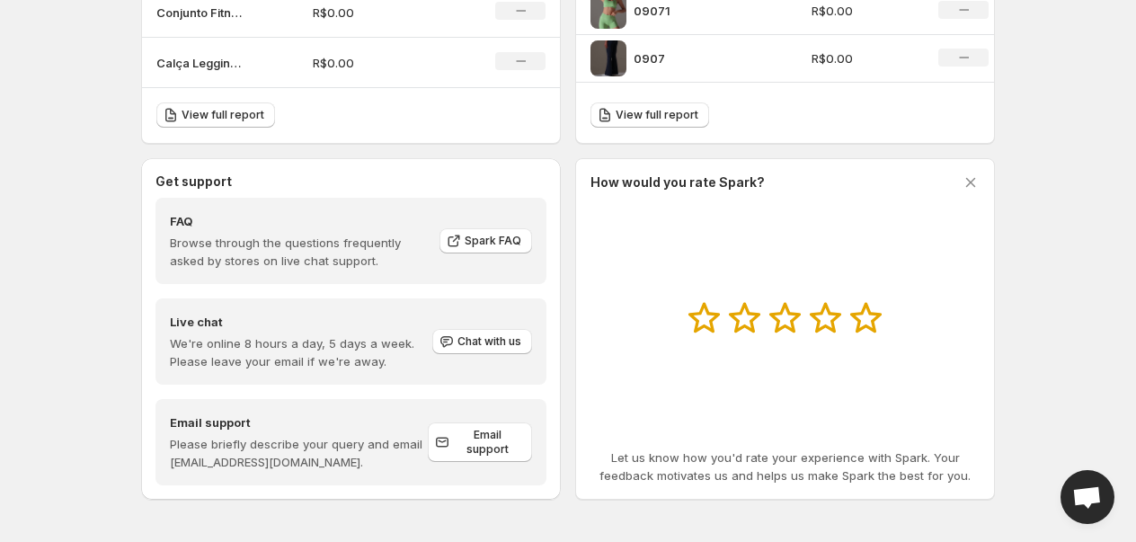
click at [656, 17] on p "09071" at bounding box center [700, 11] width 135 height 18
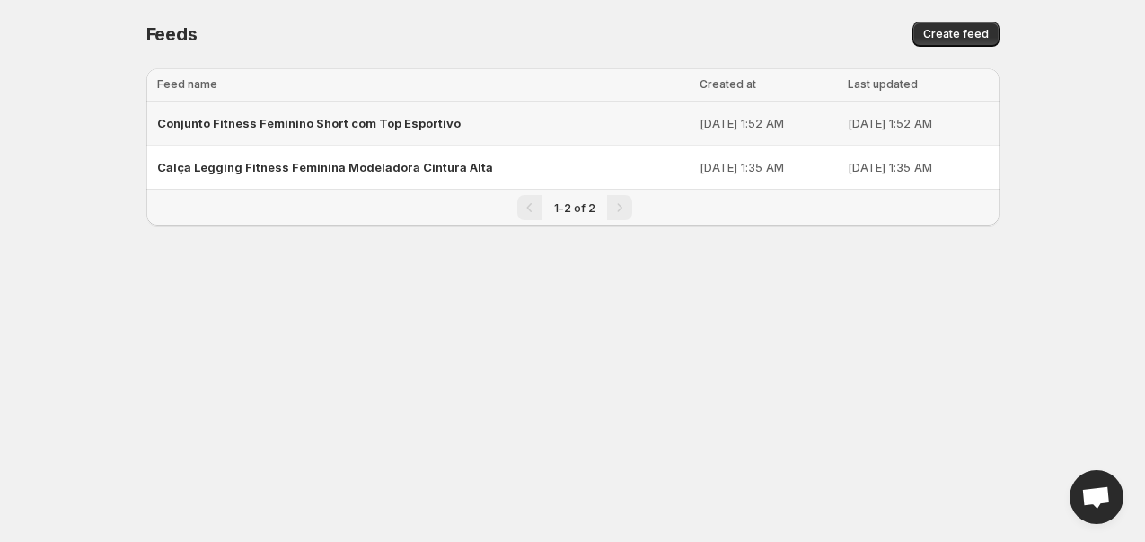
click at [429, 131] on div "Conjunto Fitness Feminino Short com Top Esportivo" at bounding box center [423, 123] width 532 height 32
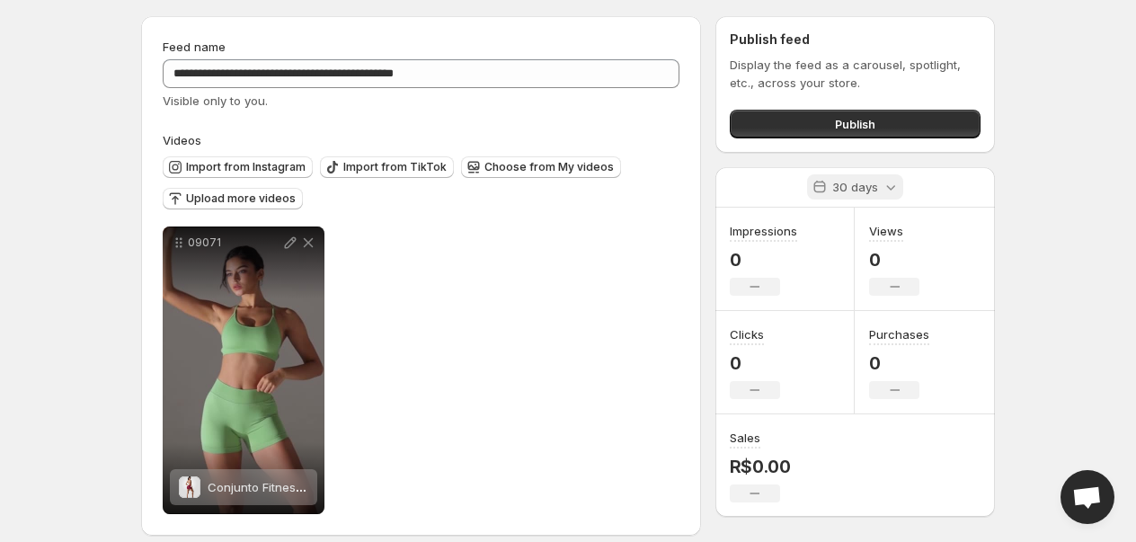
scroll to position [67, 0]
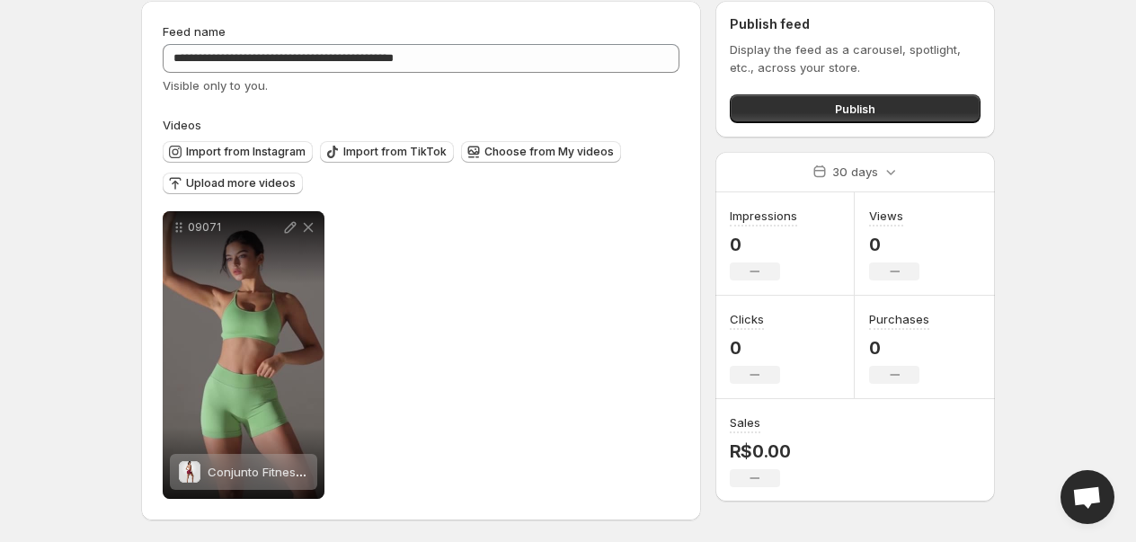
click at [795, 91] on div "Publish" at bounding box center [854, 105] width 251 height 36
click at [807, 103] on button "Publish" at bounding box center [854, 108] width 251 height 29
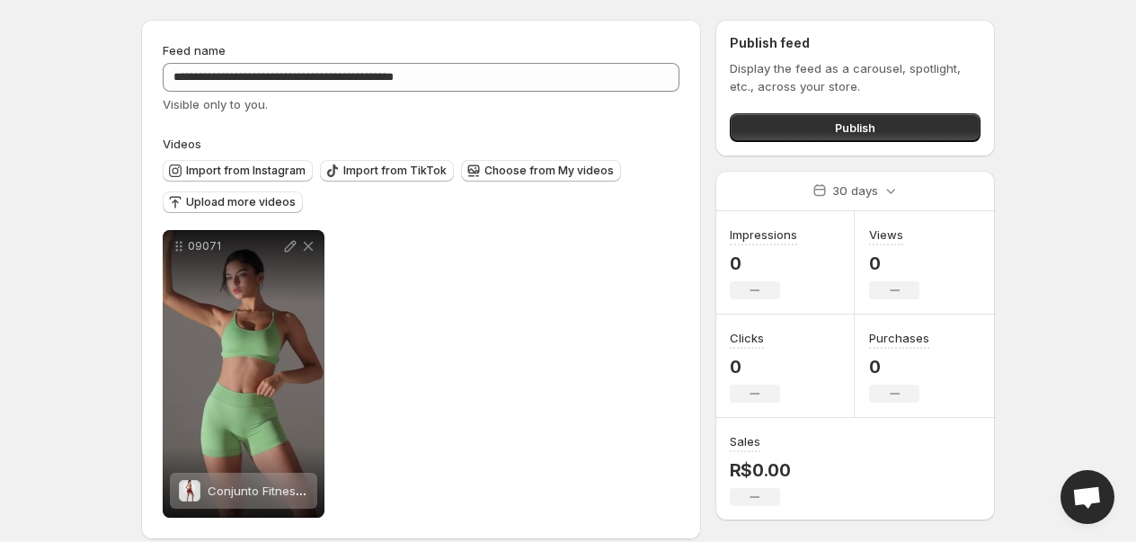
scroll to position [67, 0]
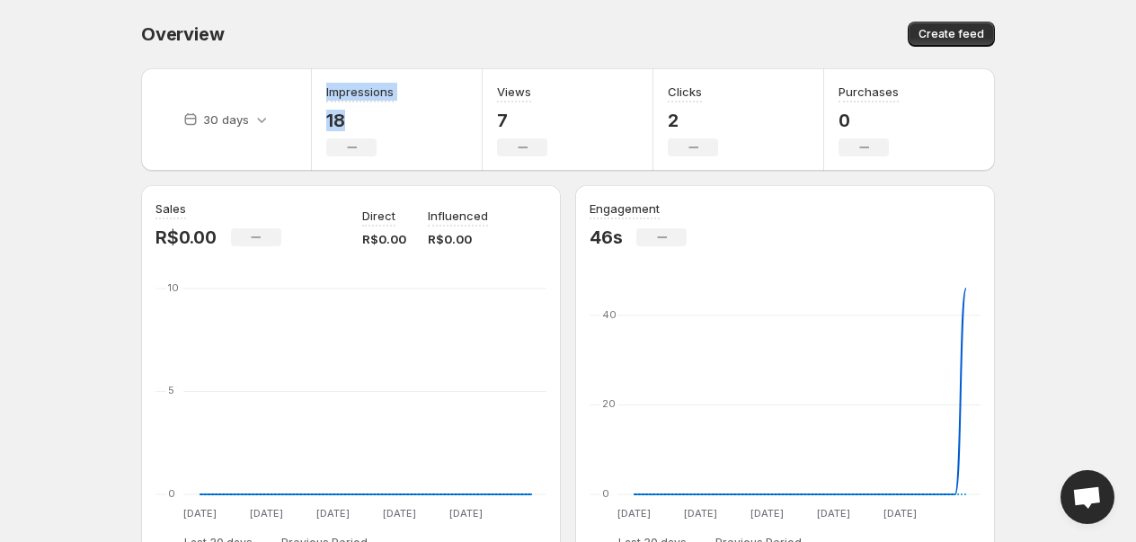
drag, startPoint x: 344, startPoint y: 109, endPoint x: 306, endPoint y: 109, distance: 37.7
click at [306, 109] on div "30 days Impressions 18 No change Views 7 No change Clicks 2 No change Purchases…" at bounding box center [567, 119] width 853 height 102
click at [558, 57] on div "Overview. This page is ready Overview Create feed" at bounding box center [567, 34] width 853 height 68
drag, startPoint x: 540, startPoint y: 125, endPoint x: 488, endPoint y: 127, distance: 52.1
click at [488, 127] on div "Views 7 No change" at bounding box center [567, 119] width 171 height 102
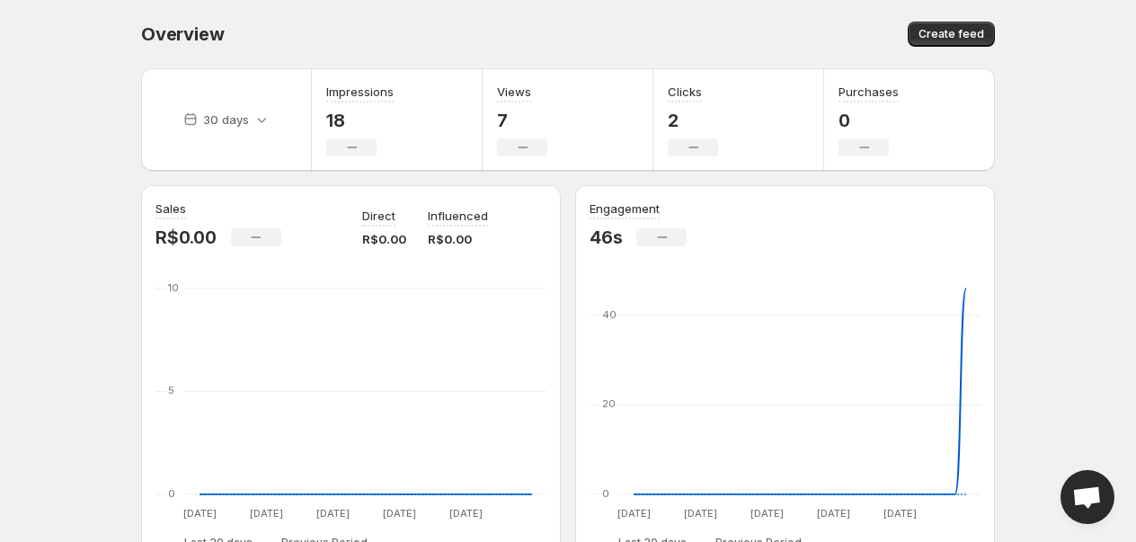
click at [641, 34] on div "Create feed" at bounding box center [783, 34] width 421 height 25
drag, startPoint x: 696, startPoint y: 127, endPoint x: 659, endPoint y: 128, distance: 37.7
click at [659, 128] on div "Clicks 2 No change" at bounding box center [738, 119] width 171 height 102
click at [798, 31] on div "Create feed" at bounding box center [783, 34] width 421 height 25
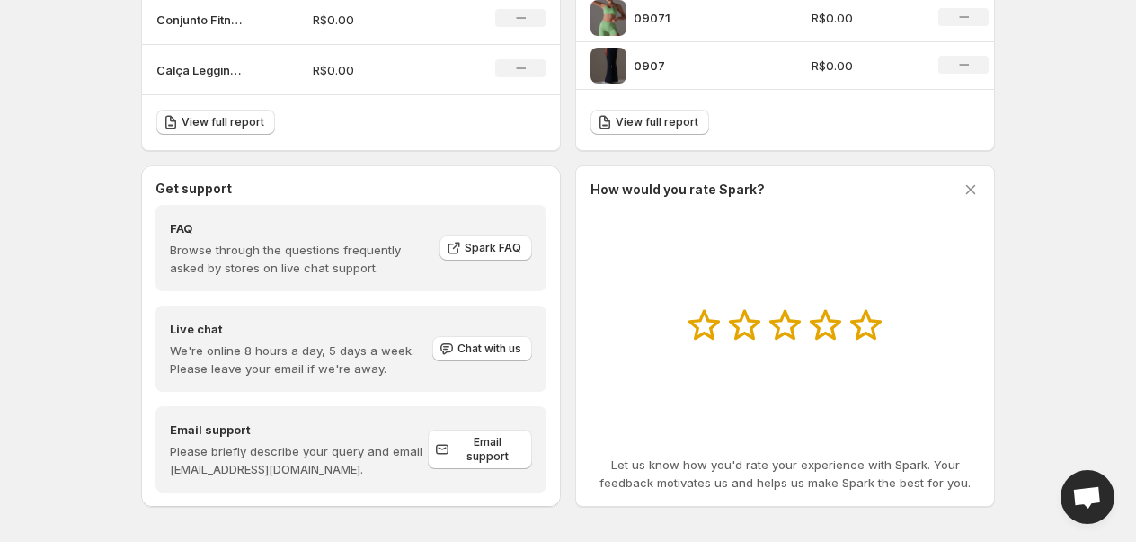
scroll to position [0, 0]
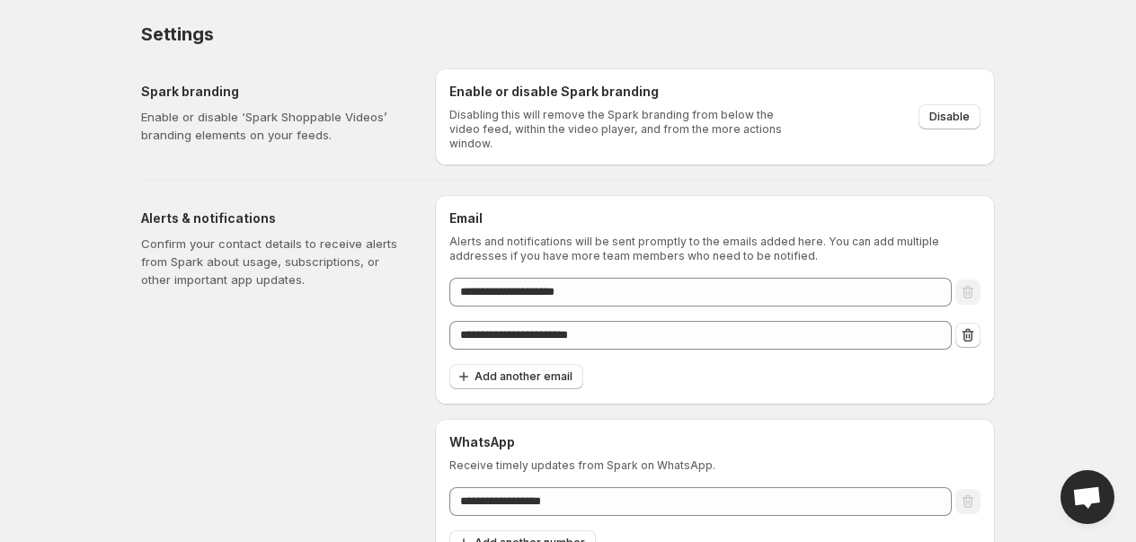
scroll to position [22, 0]
